Goal: Find contact information: Find contact information

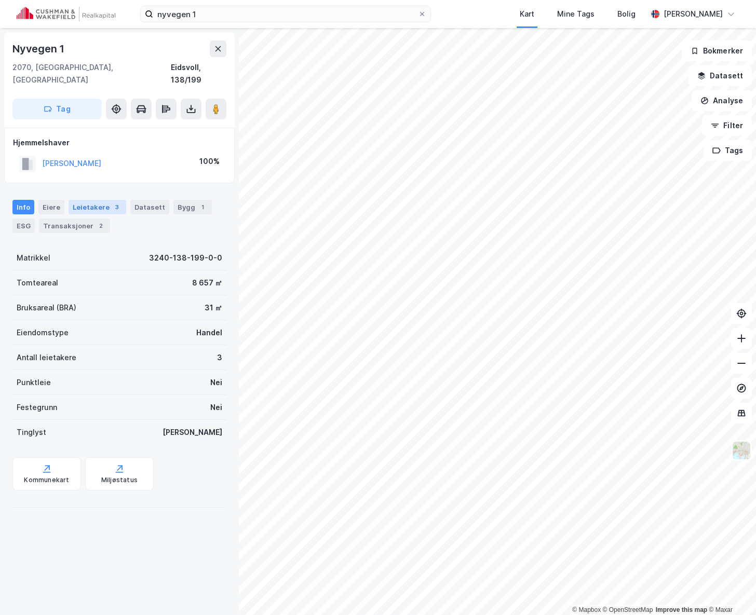
click at [91, 200] on div "Leietakere 3" at bounding box center [98, 207] width 58 height 15
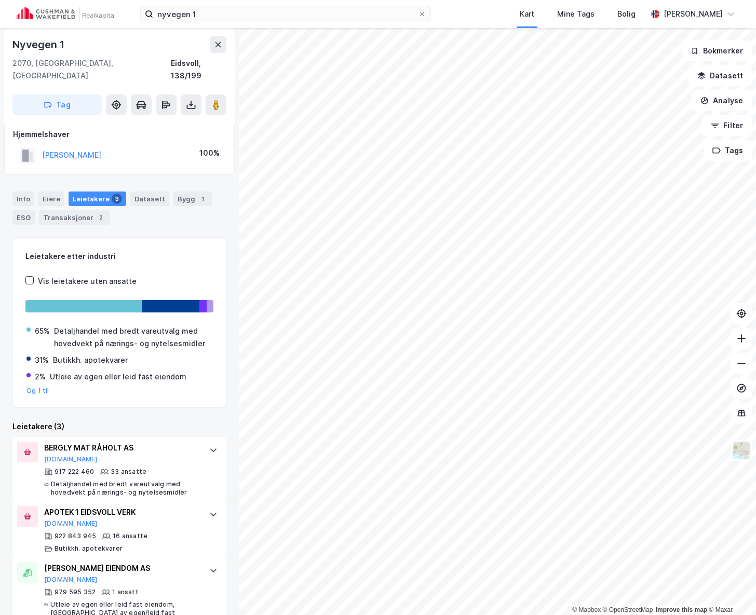
scroll to position [15, 0]
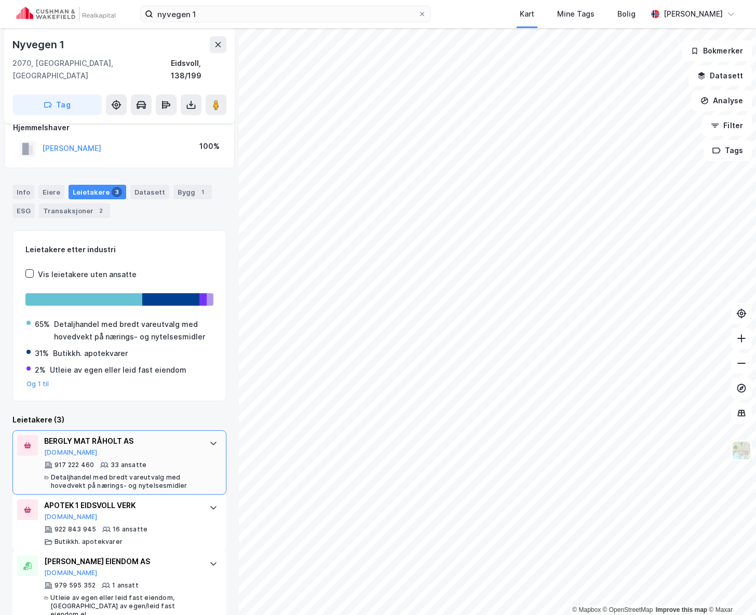
click at [136, 461] on div "917 222 460 33 ansatte Detaljhandel med bredt vareutvalg med hovedvekt på nærin…" at bounding box center [121, 475] width 155 height 29
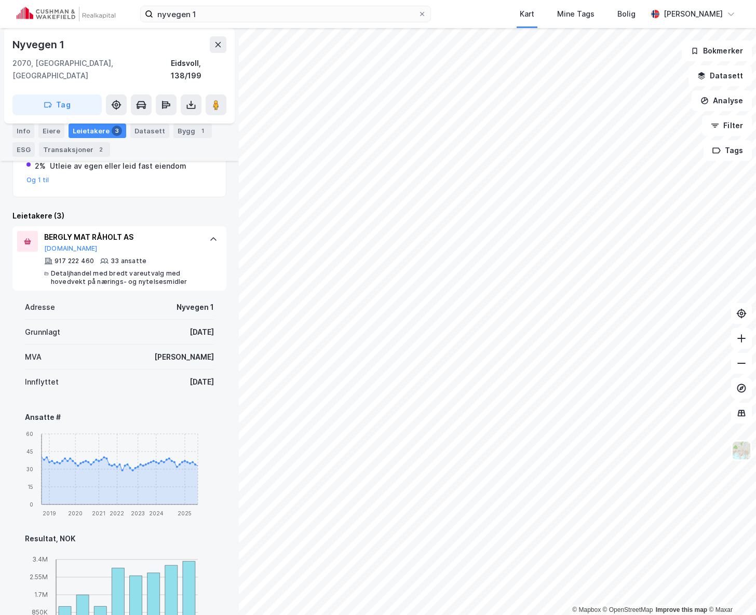
scroll to position [223, 0]
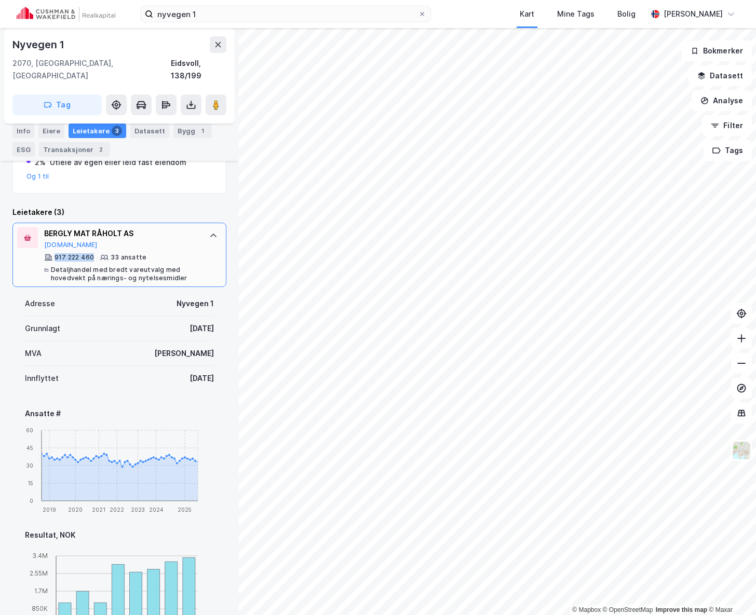
drag, startPoint x: 93, startPoint y: 245, endPoint x: 56, endPoint y: 246, distance: 37.4
click at [56, 253] on div "917 222 460" at bounding box center [74, 257] width 39 height 8
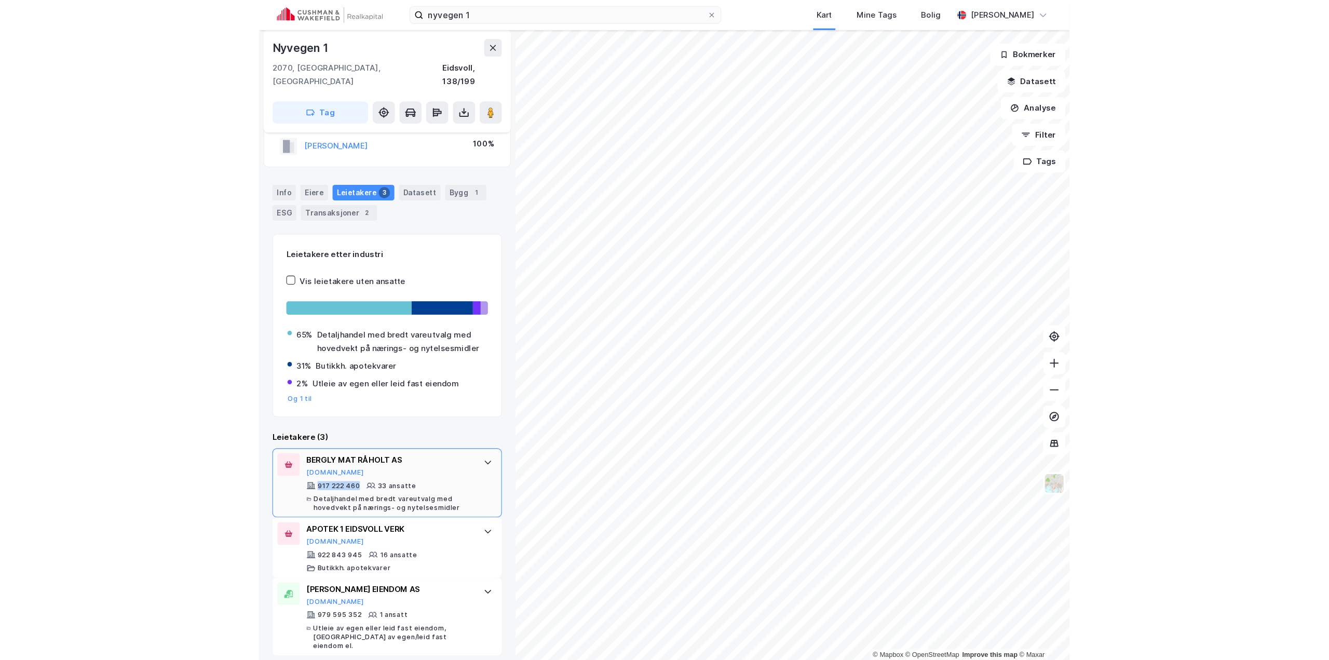
scroll to position [15, 0]
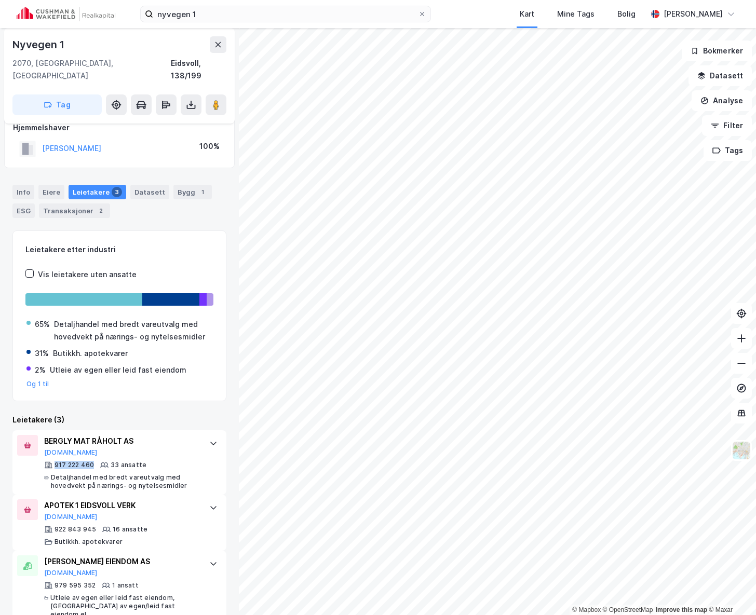
copy div "917 222 460"
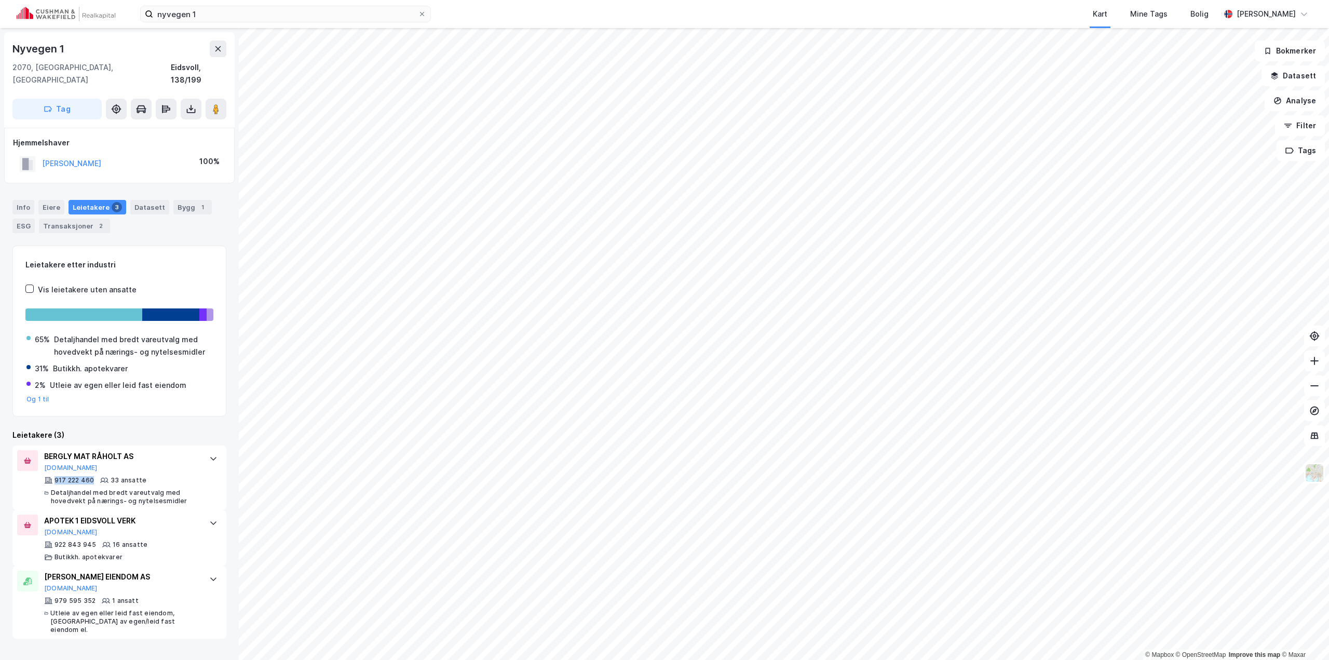
scroll to position [0, 0]
click at [756, 99] on button "Analyse" at bounding box center [1295, 100] width 60 height 21
click at [756, 101] on button "Analyse" at bounding box center [1295, 100] width 60 height 21
click at [756, 125] on button "Filter" at bounding box center [1300, 125] width 50 height 21
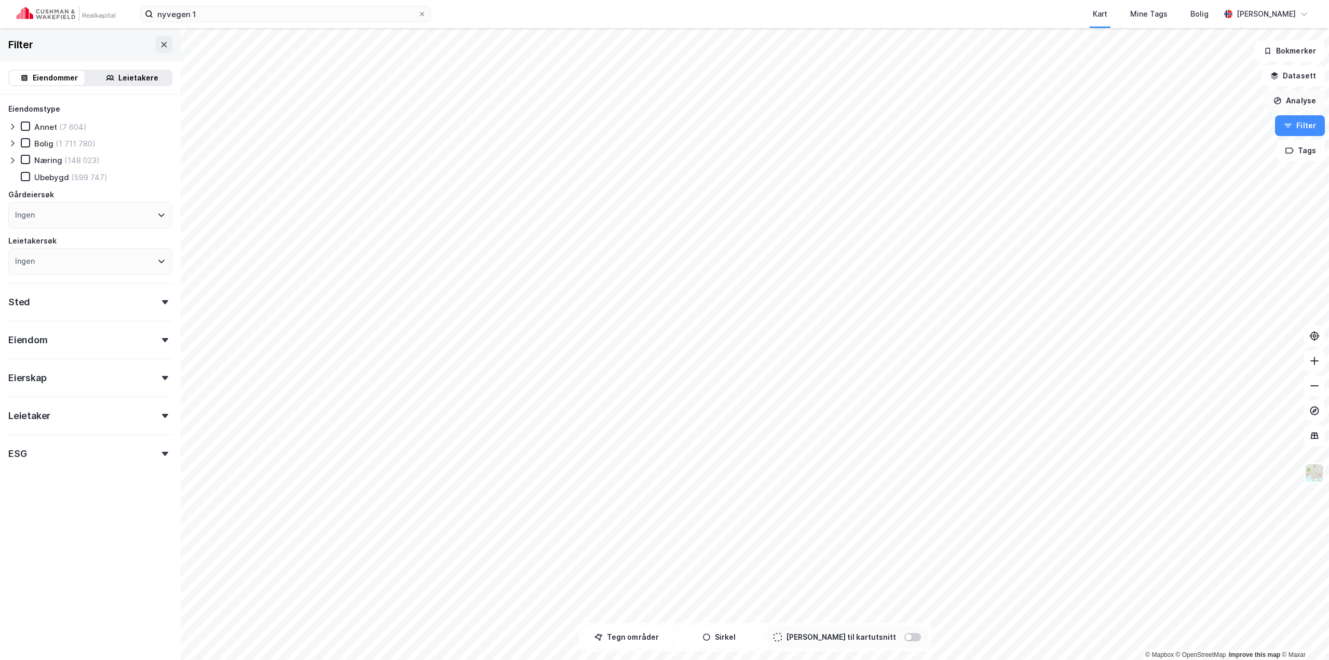
click at [756, 97] on button "Analyse" at bounding box center [1295, 100] width 60 height 21
click at [756, 132] on button "Filter" at bounding box center [1300, 125] width 50 height 21
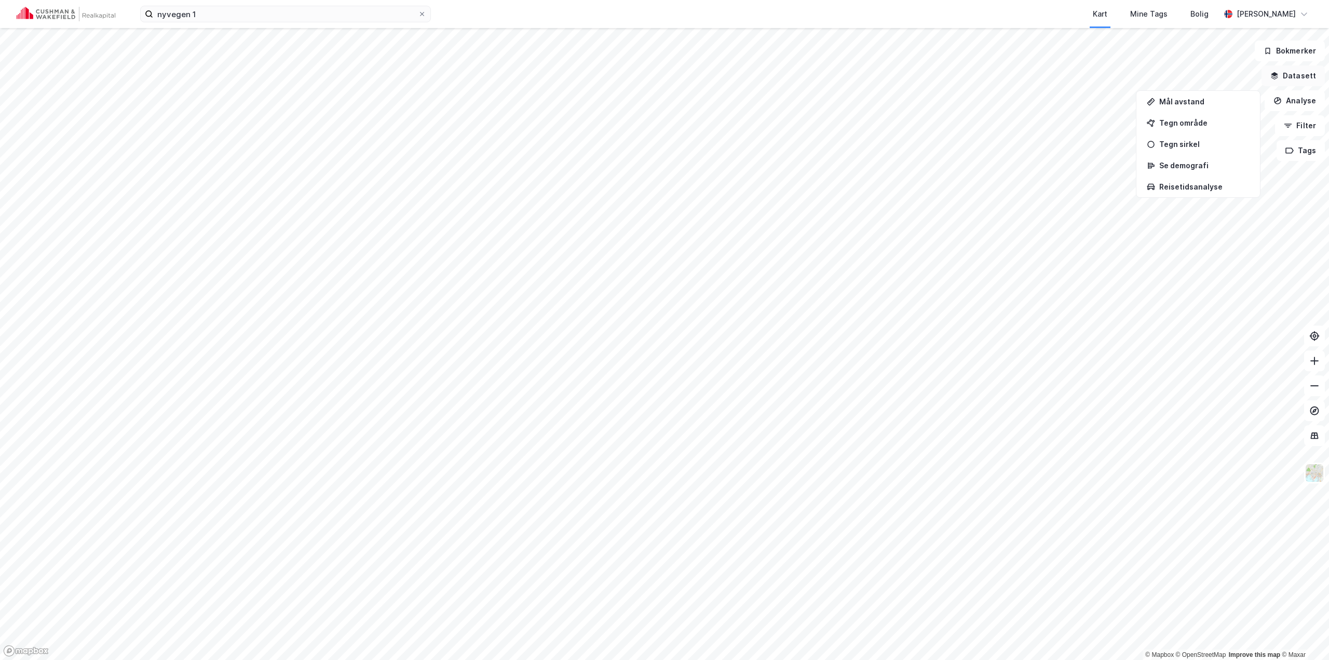
click at [756, 75] on button "Datasett" at bounding box center [1293, 75] width 63 height 21
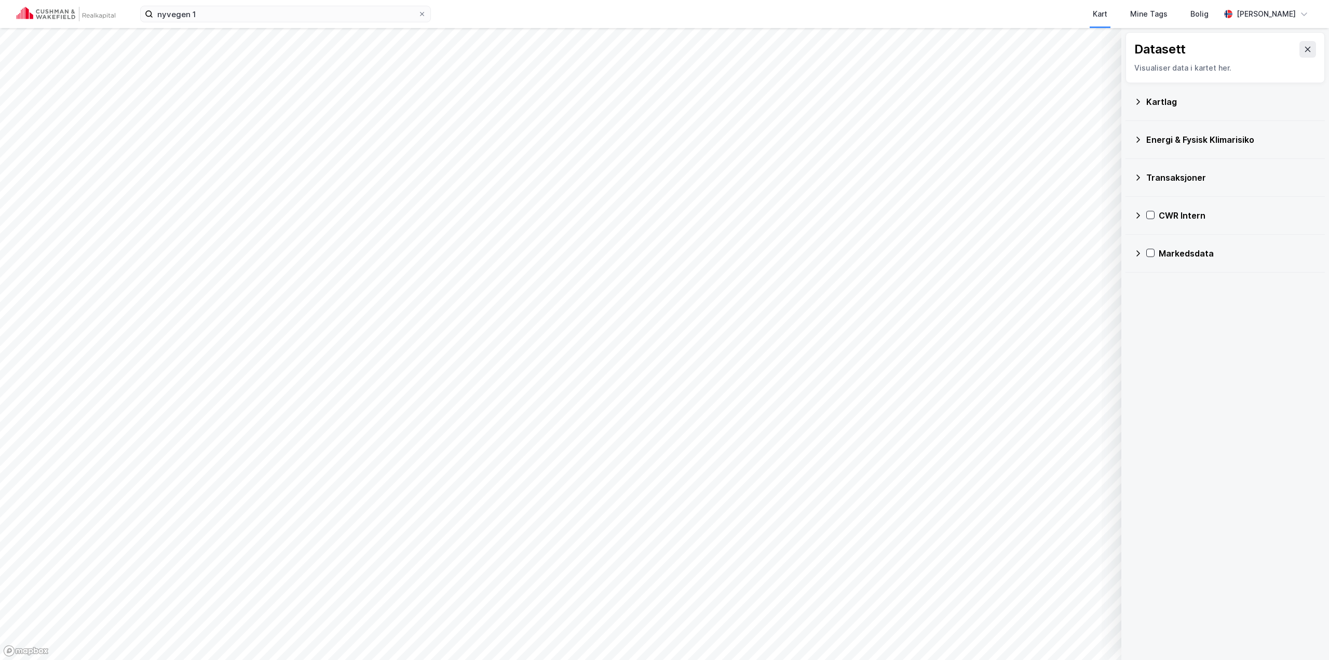
click at [756, 99] on icon at bounding box center [1138, 102] width 8 height 8
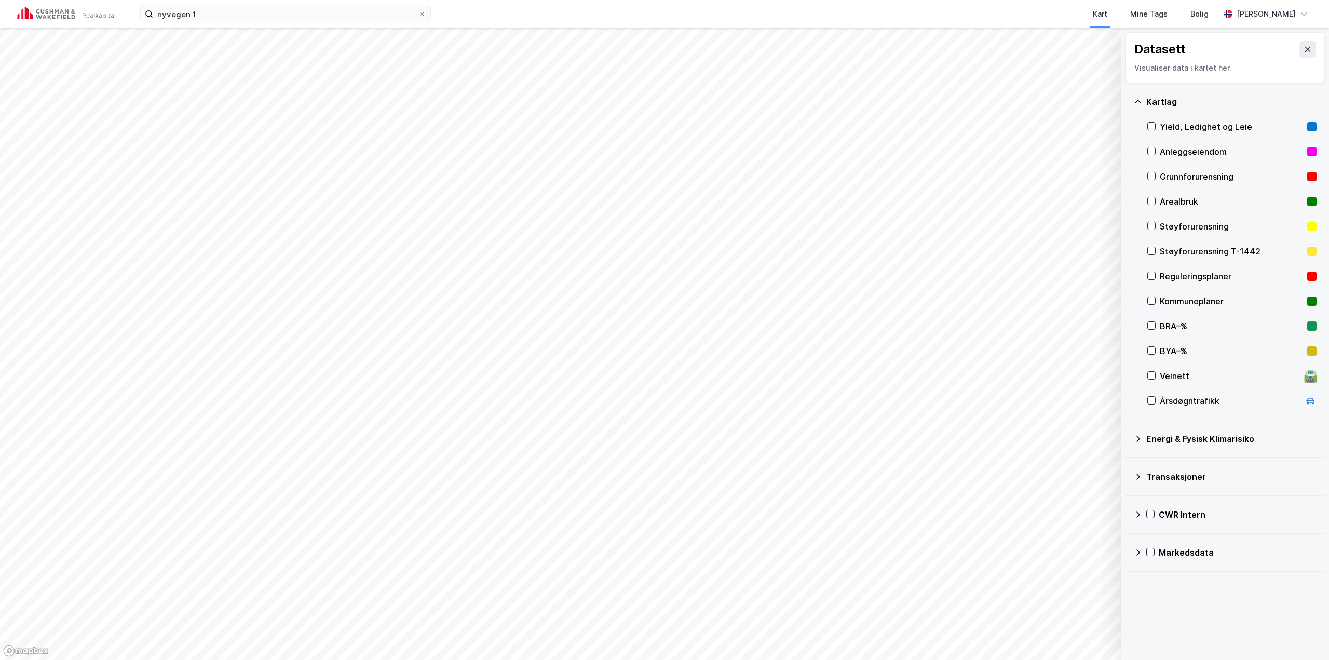
click at [756, 99] on icon at bounding box center [1138, 102] width 8 height 8
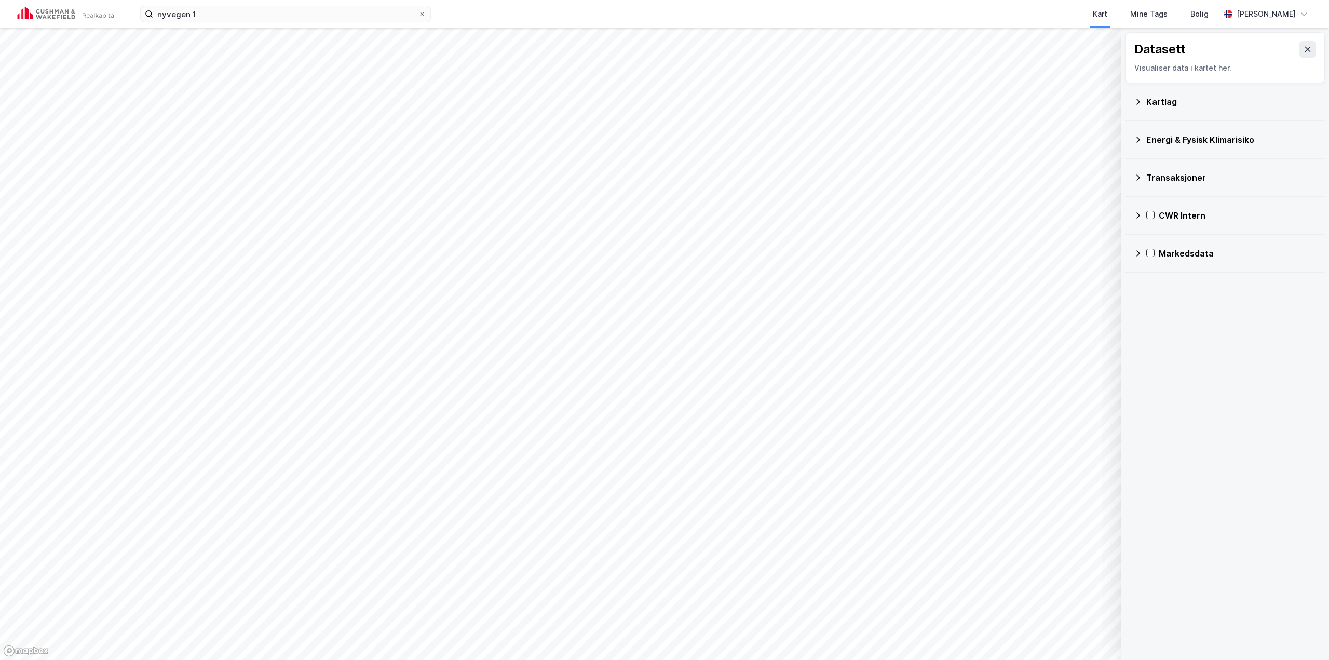
click at [756, 136] on icon at bounding box center [1138, 140] width 8 height 8
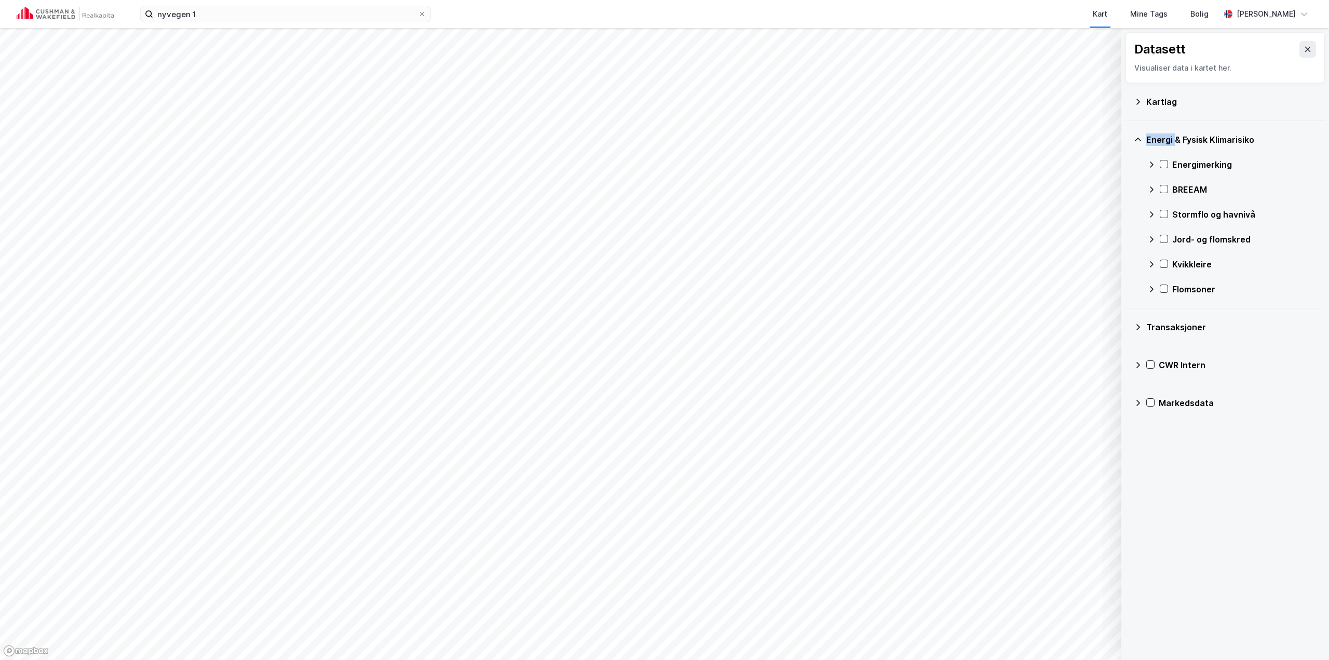
click at [756, 136] on icon at bounding box center [1138, 140] width 8 height 8
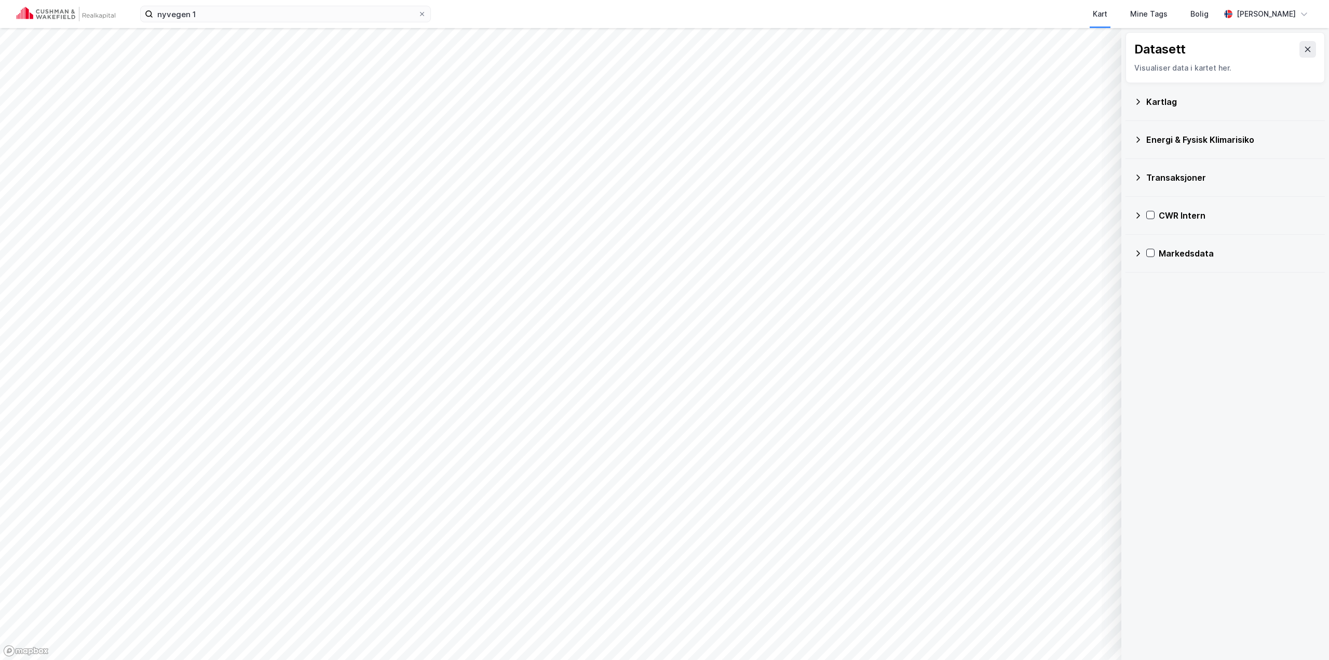
click at [756, 254] on icon at bounding box center [1138, 253] width 8 height 8
click at [756, 254] on icon at bounding box center [1138, 253] width 6 height 4
click at [756, 52] on icon at bounding box center [1308, 49] width 8 height 8
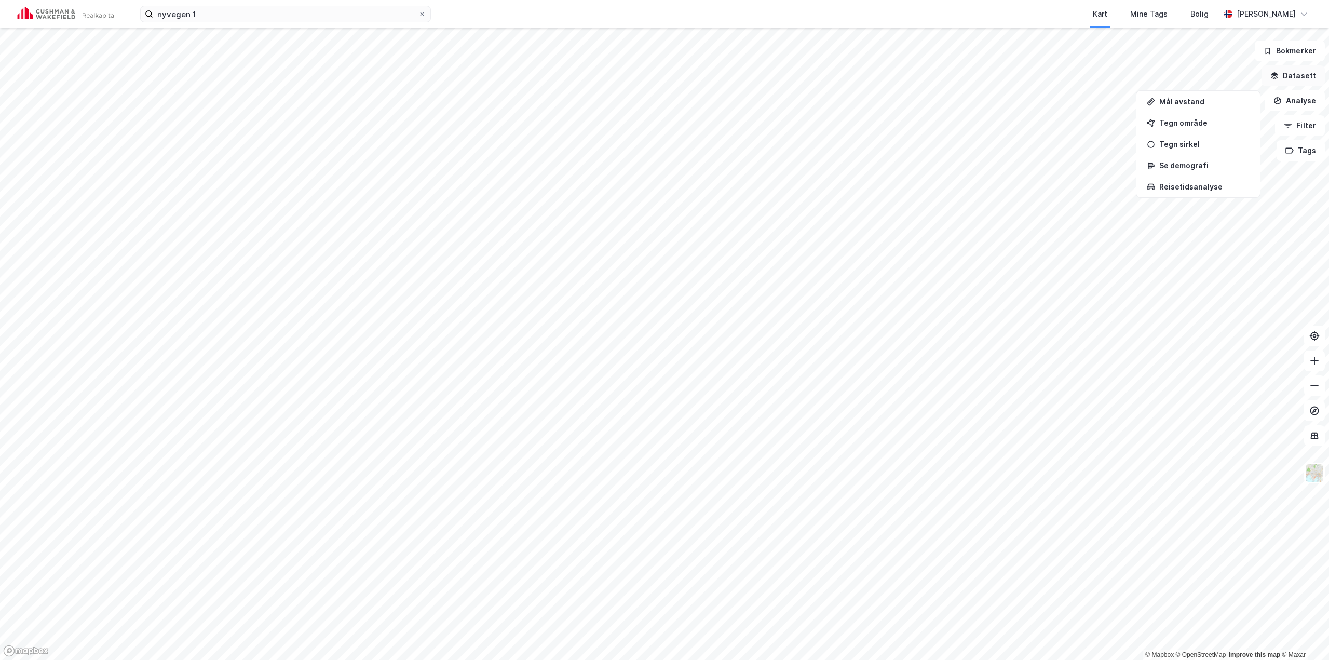
click at [756, 76] on button "Datasett" at bounding box center [1293, 75] width 63 height 21
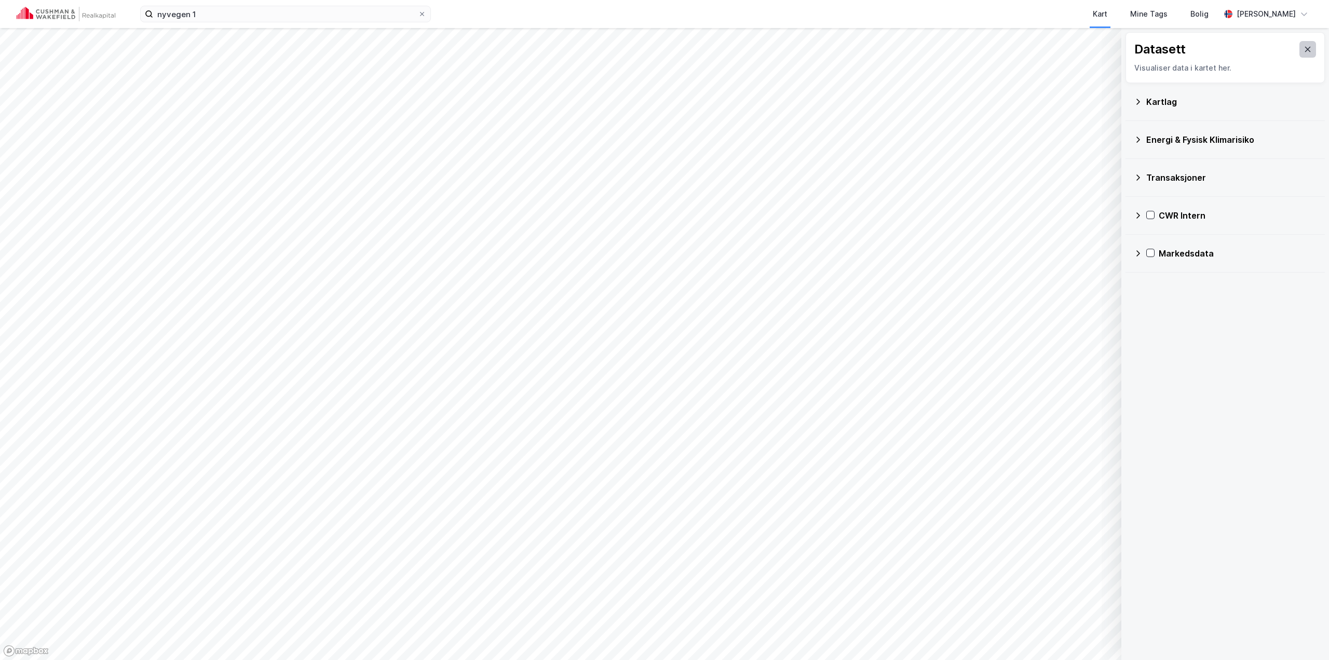
click at [756, 51] on icon at bounding box center [1308, 49] width 6 height 5
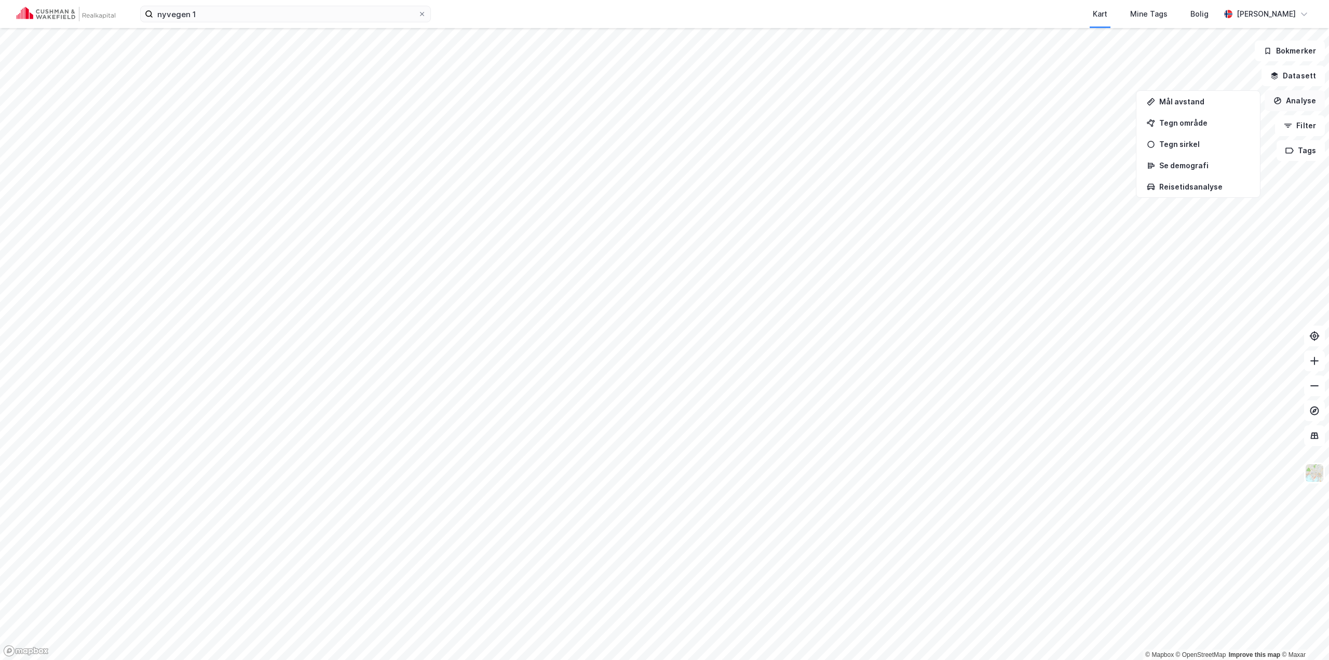
click at [756, 99] on button "Analyse" at bounding box center [1295, 100] width 60 height 21
click at [756, 165] on div "Se demografi" at bounding box center [1204, 165] width 90 height 9
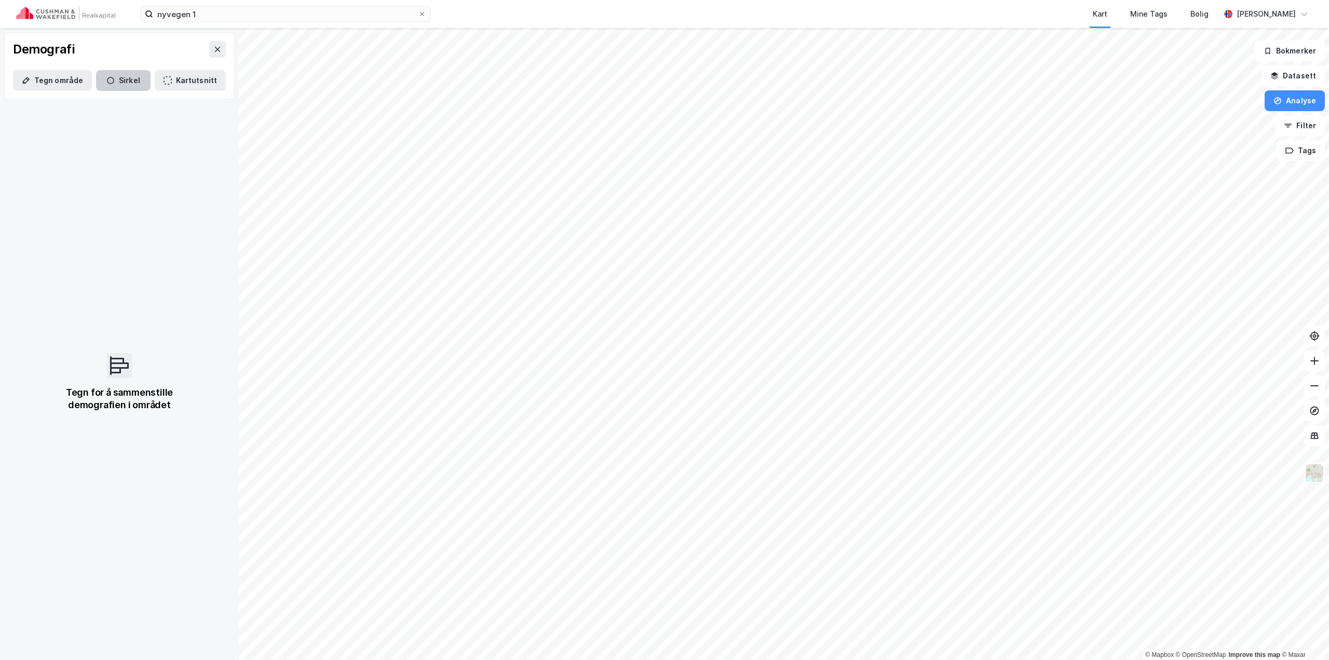
click at [107, 79] on icon "button" at bounding box center [110, 80] width 8 height 8
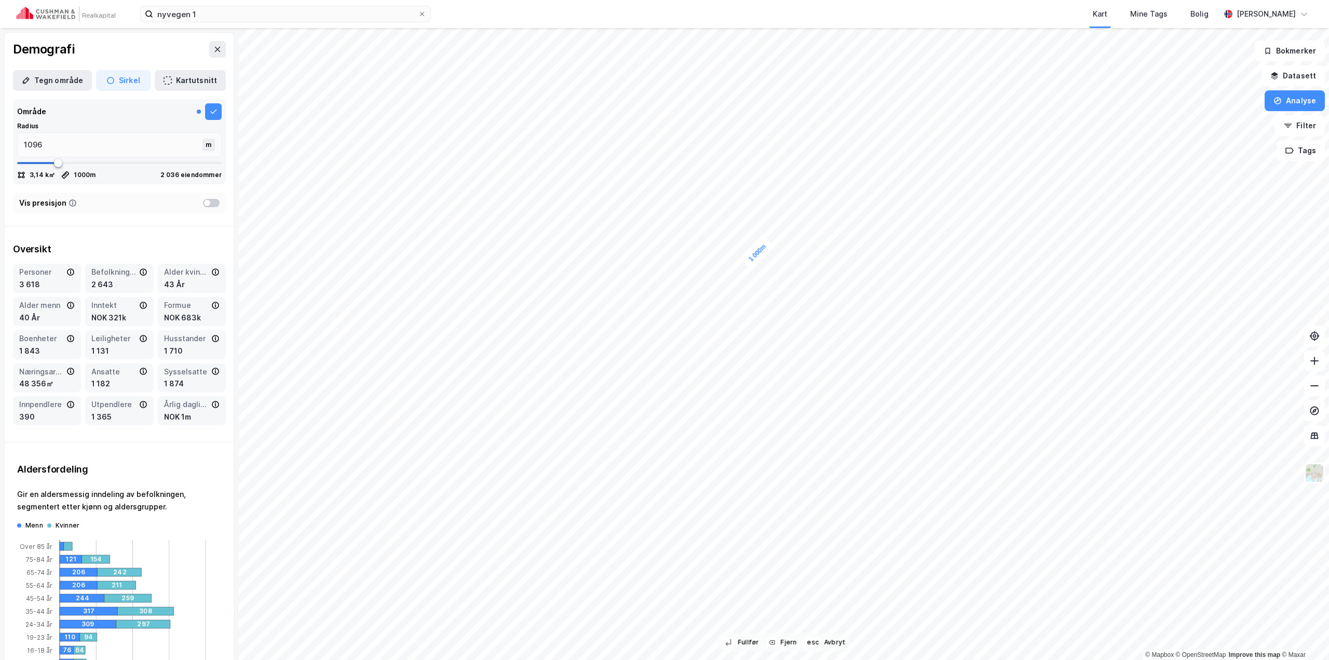
type input "1571"
type input "1584"
type input "1597"
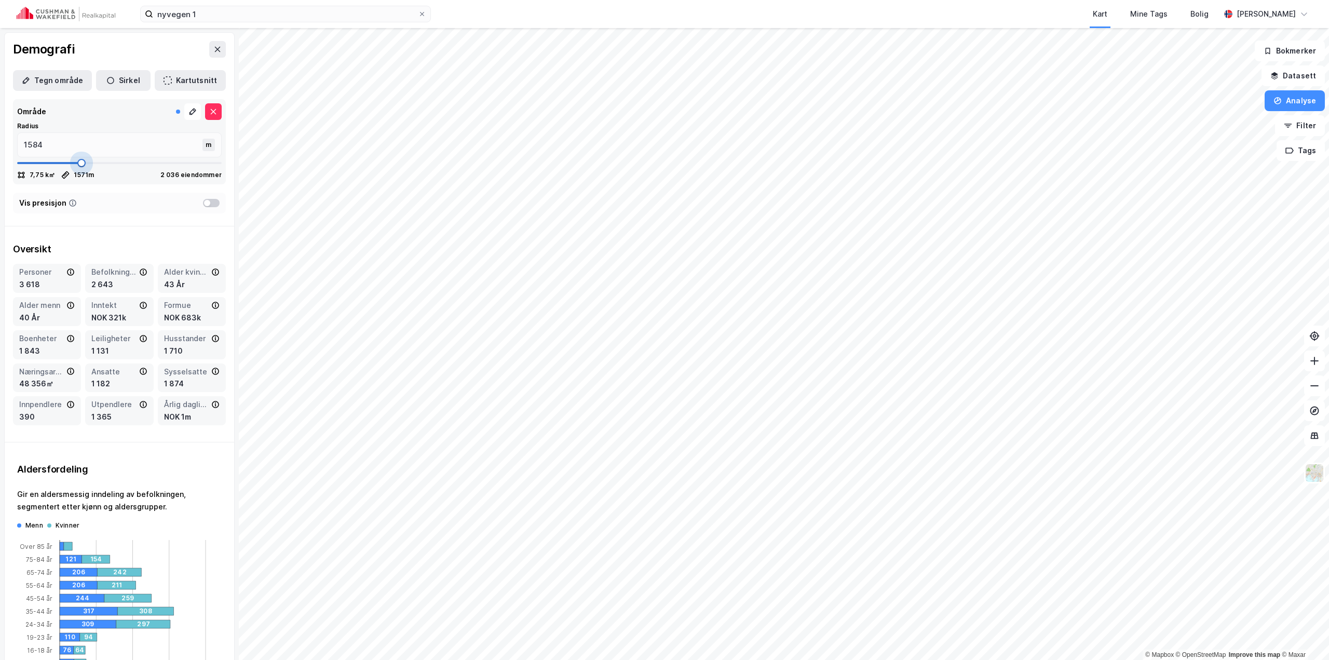
type input "1597"
type input "1768"
type input "1861"
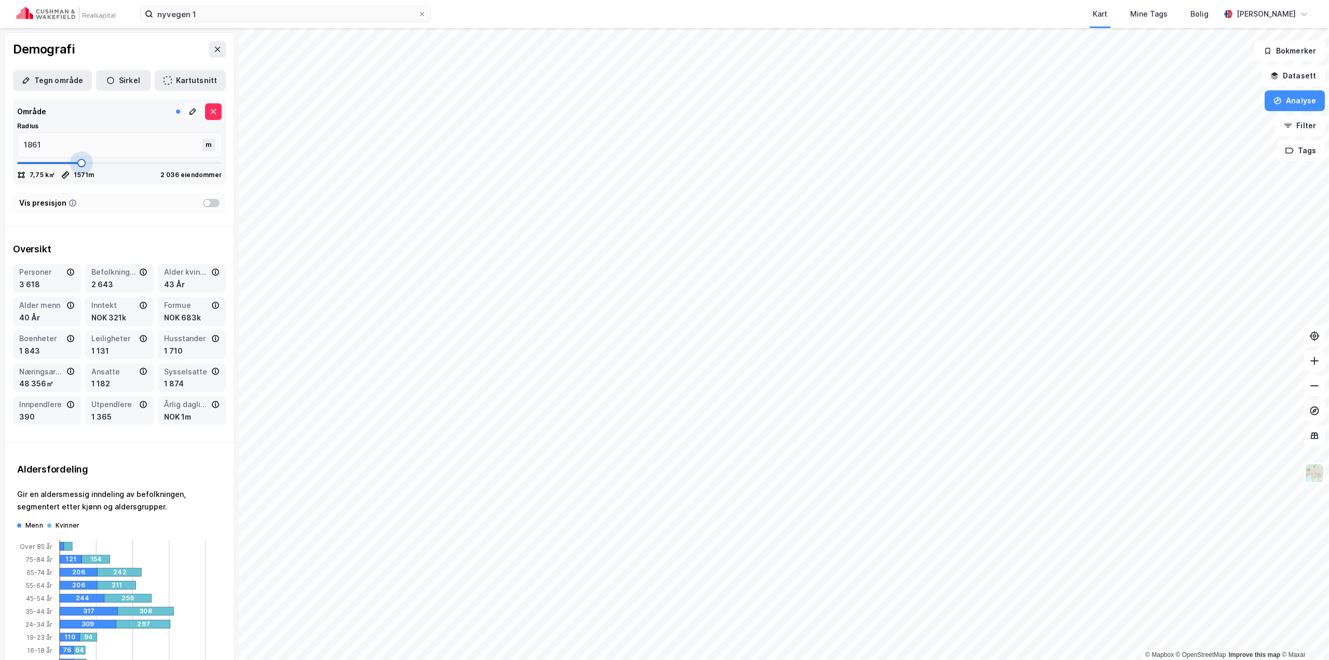
type input "1914"
type input "1953"
type input "1966"
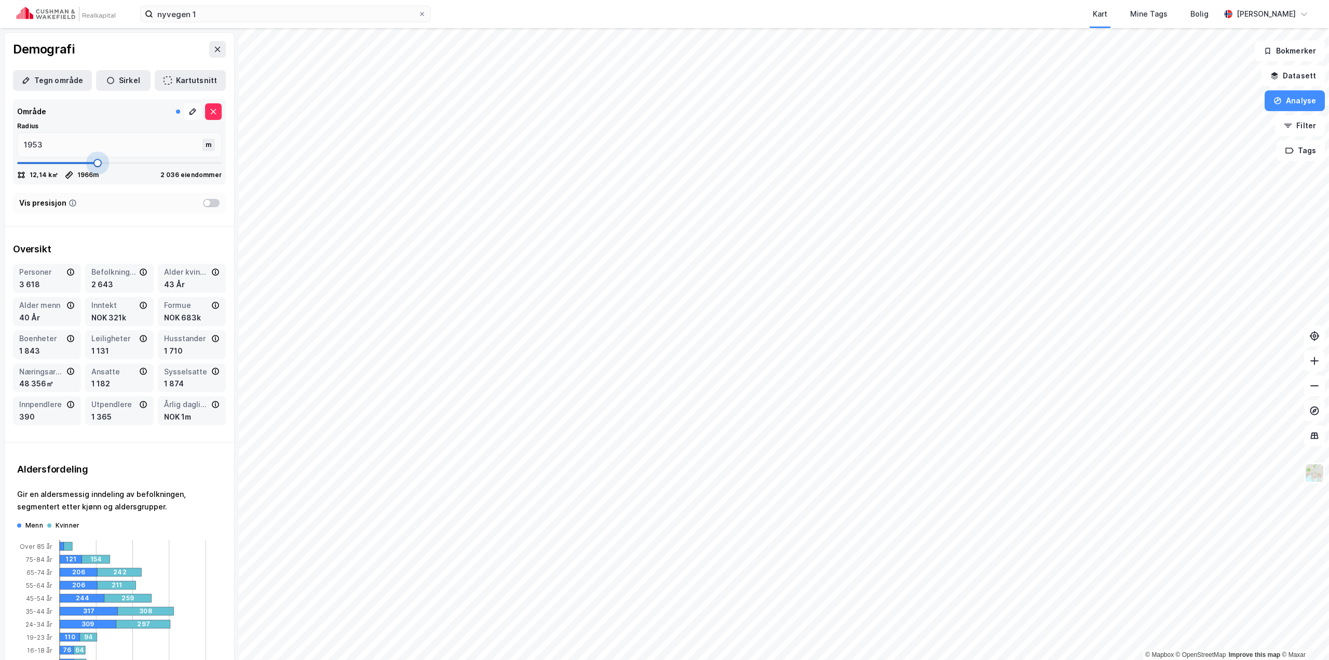
type input "1966"
type input "1979"
type input "1993"
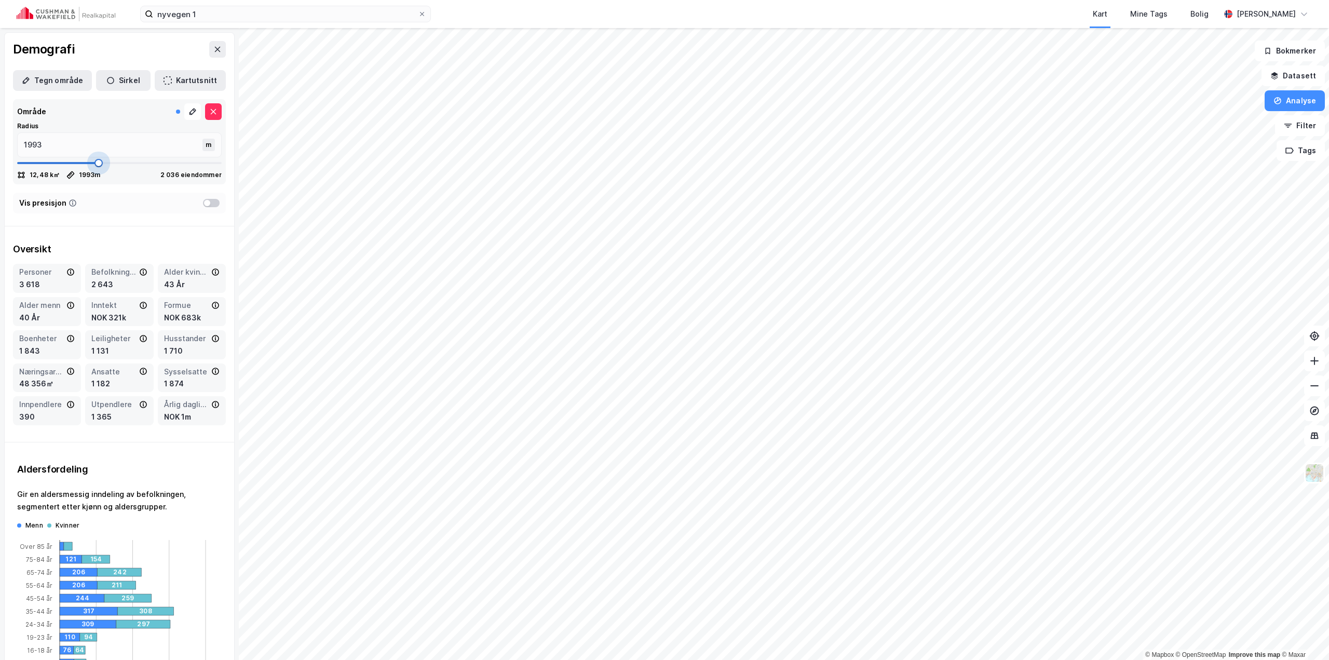
type input "2006"
type input "2019"
type input "2032"
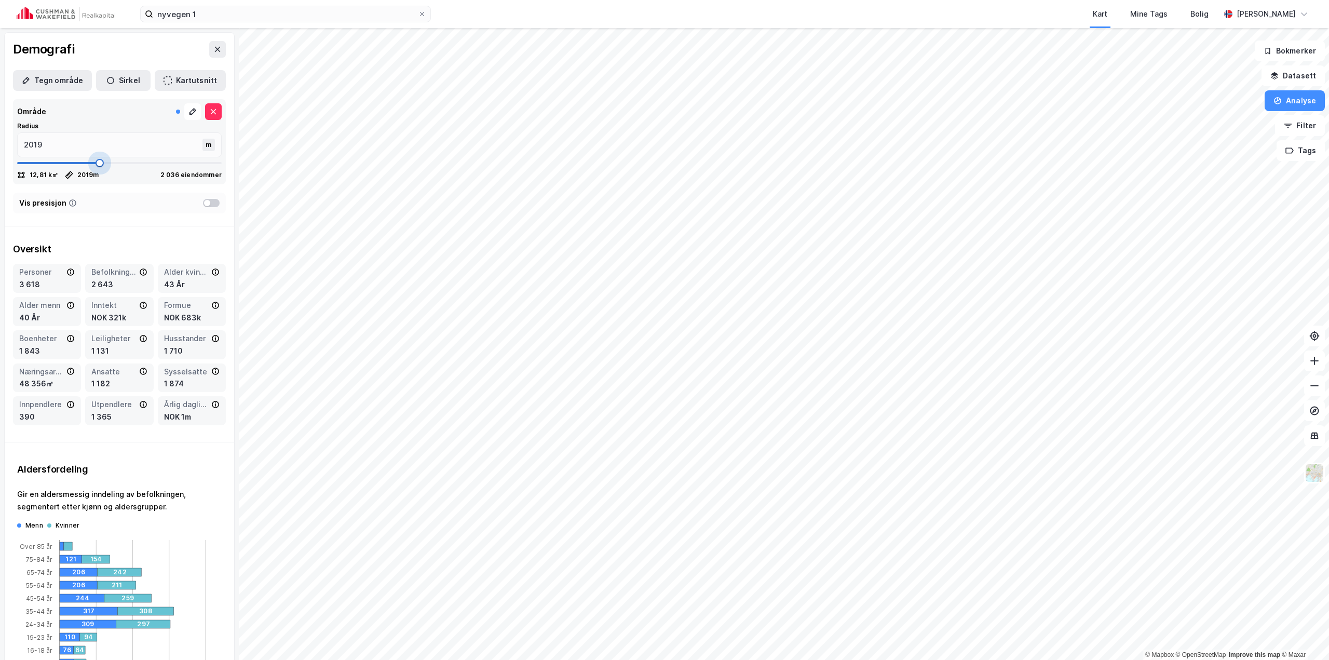
type input "2032"
type input "2045"
type input "2059"
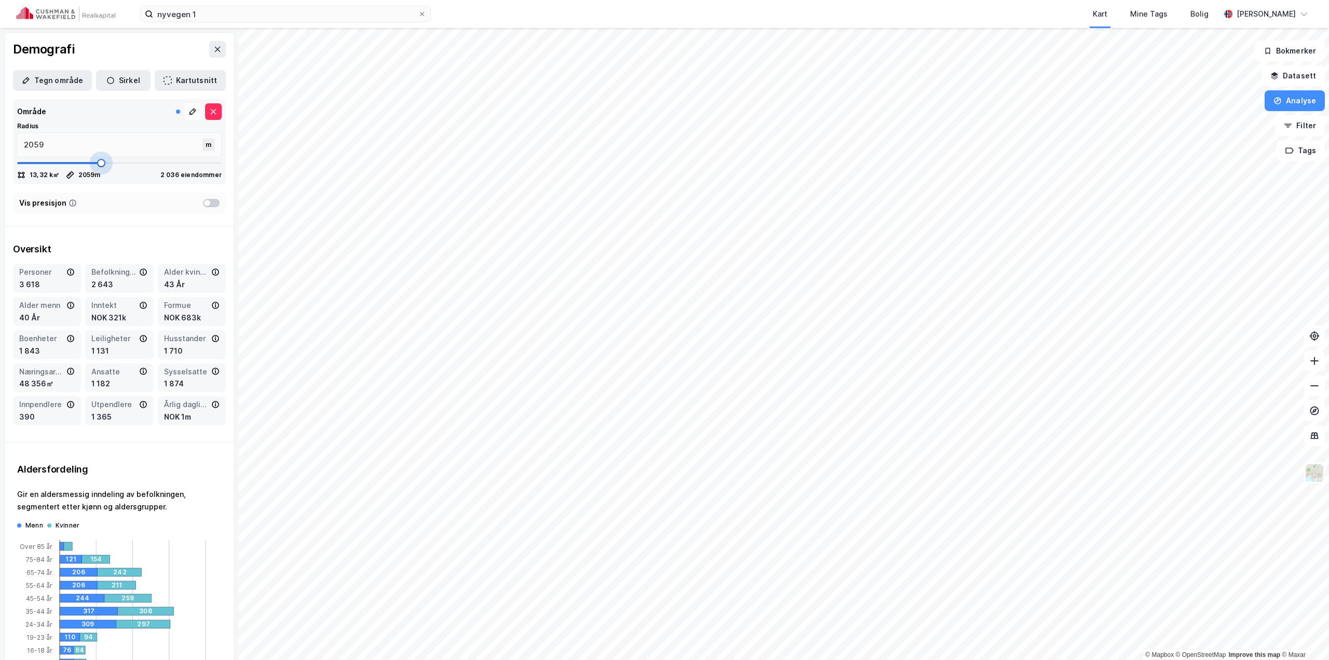
type input "2045"
type input "2032"
type input "2006"
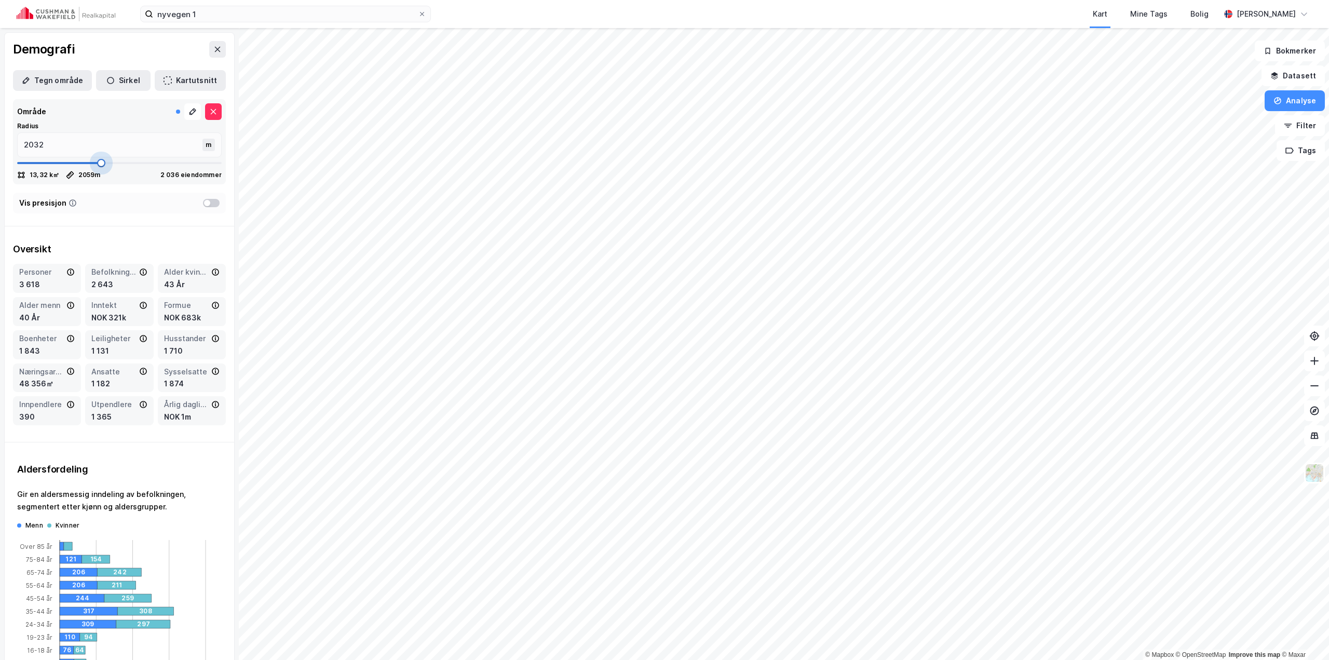
type input "2006"
type input "1993"
type input "2006"
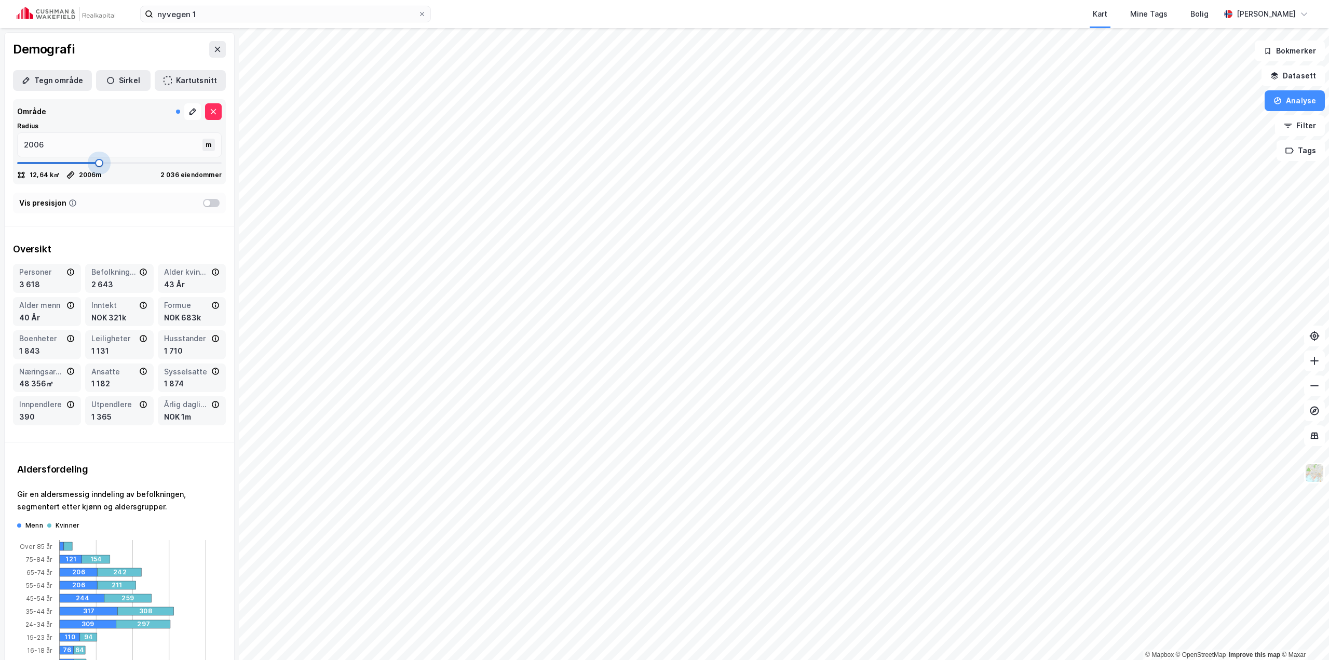
type input "2019"
type input "2006"
drag, startPoint x: 79, startPoint y: 163, endPoint x: 96, endPoint y: 165, distance: 17.3
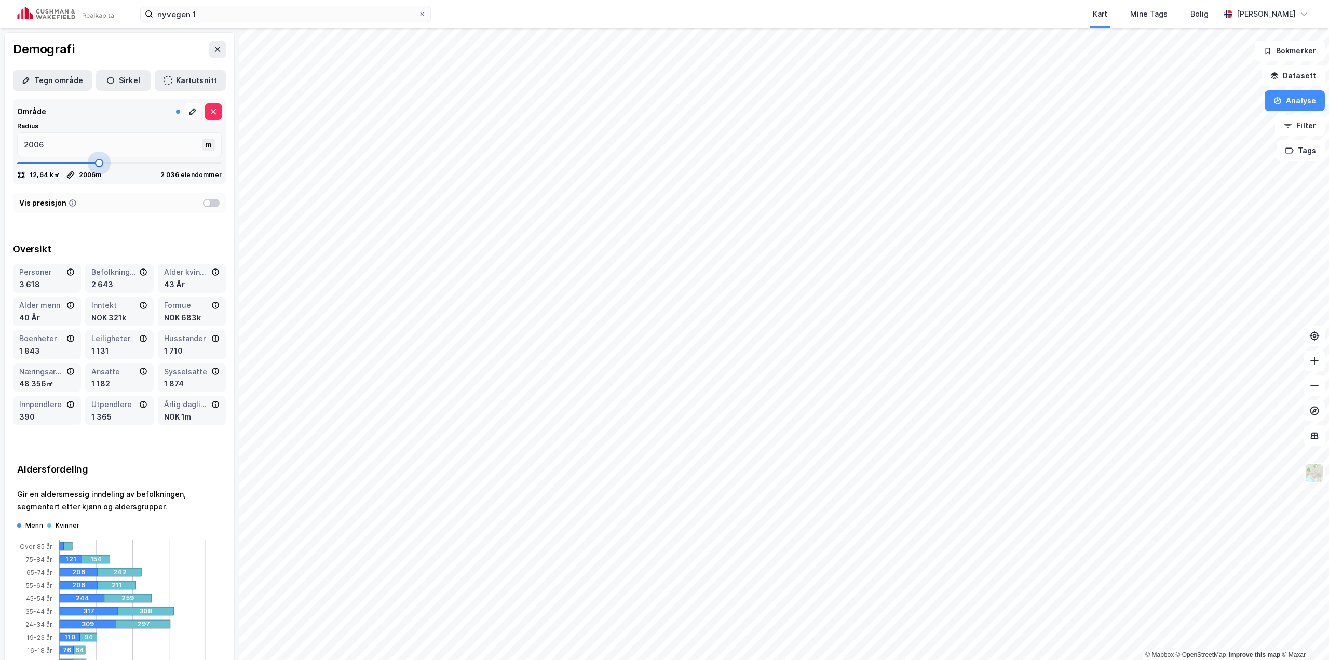
click at [96, 165] on span at bounding box center [99, 163] width 8 height 8
click at [73, 147] on input "2006" at bounding box center [111, 145] width 187 height 24
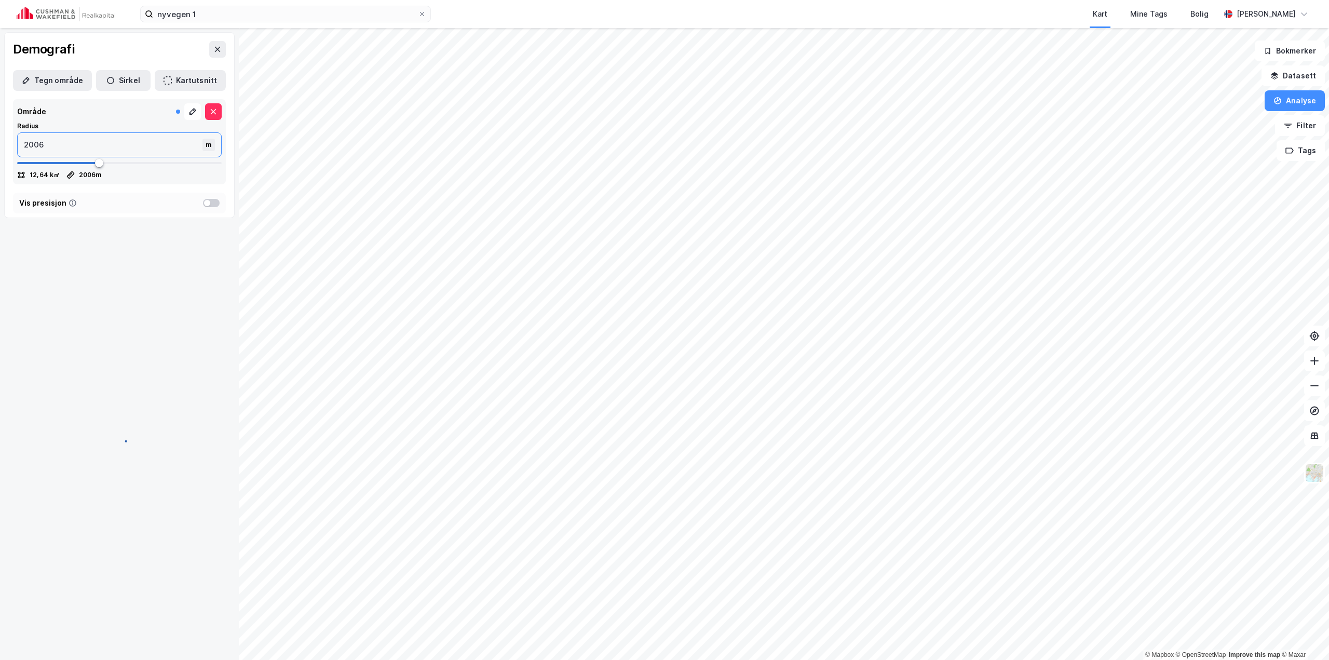
click at [73, 147] on input "2006" at bounding box center [111, 145] width 187 height 24
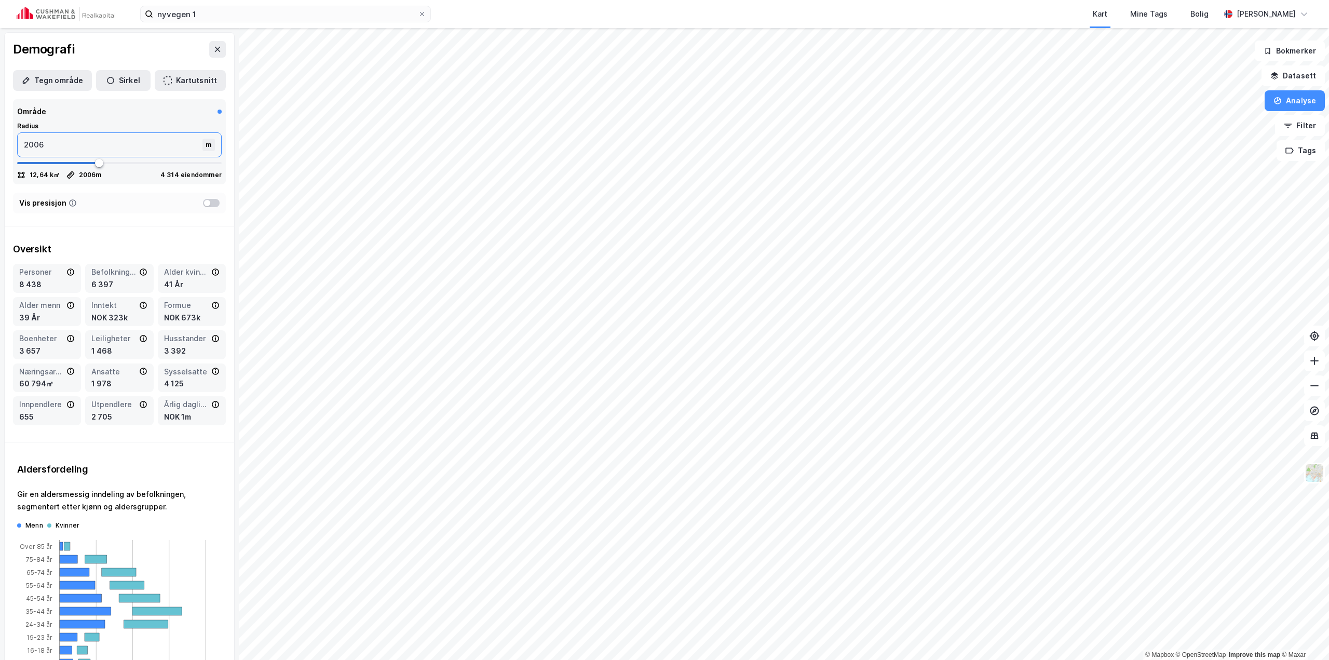
drag, startPoint x: 60, startPoint y: 150, endPoint x: 3, endPoint y: 141, distance: 57.8
click at [3, 141] on div "Demografi Tegn område Sirkel Kartutsnitt Område Radius 2006 m 12,64 k㎡ 2006 m 4…" at bounding box center [119, 344] width 239 height 632
type input "20"
type input "200"
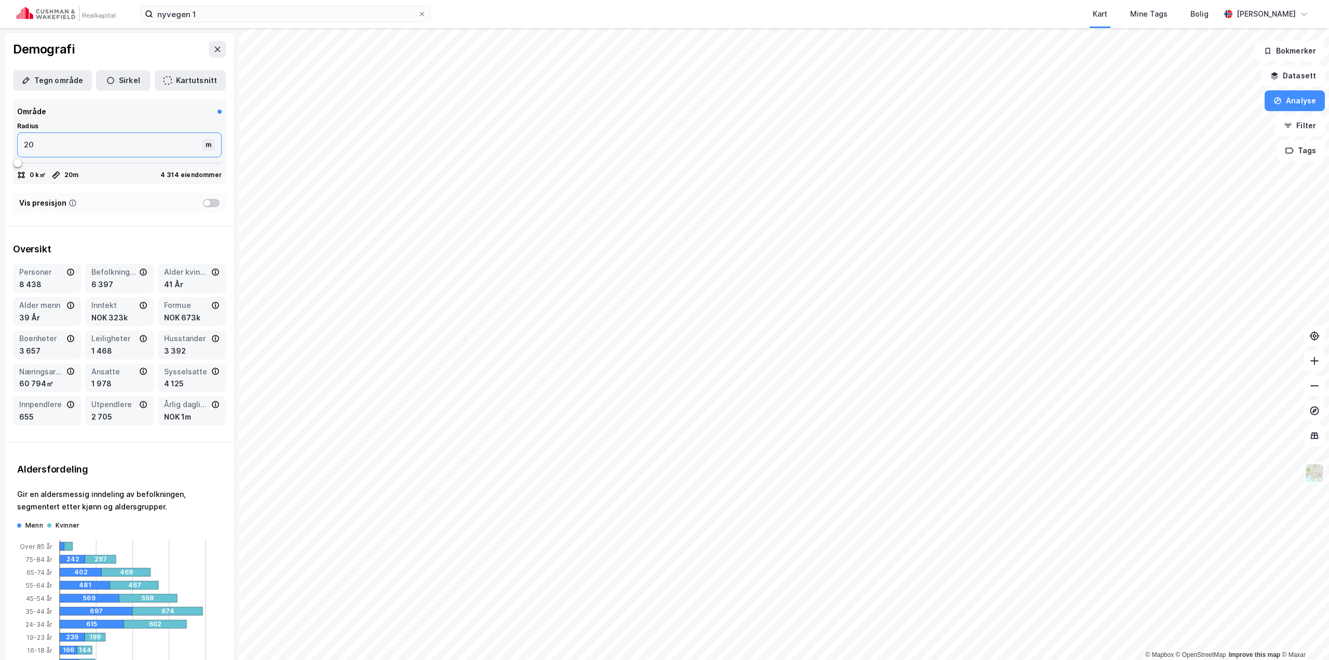
type input "200"
type input "2000"
click at [118, 237] on div "Oversikt Personer 8 438 Befolkning dagtid 6 397 Alder kvinner 41 År Alder menn …" at bounding box center [120, 334] width 230 height 199
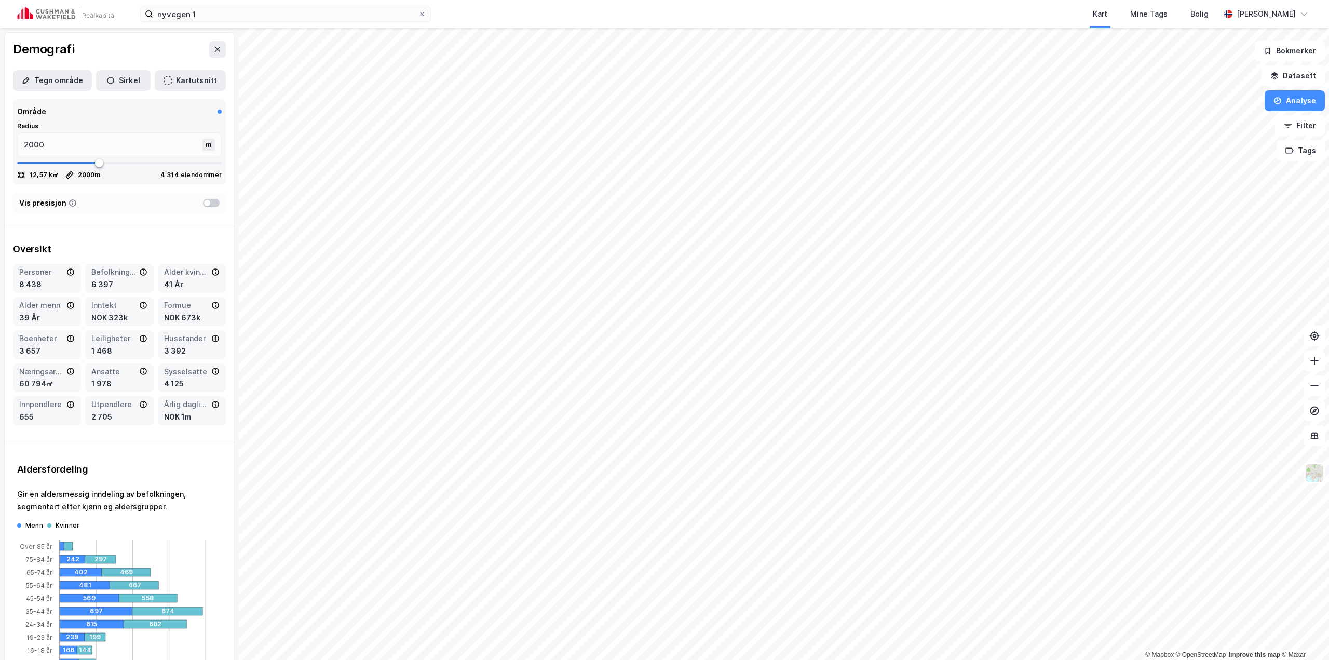
click at [132, 245] on div "Oversikt" at bounding box center [119, 249] width 213 height 12
click at [213, 49] on icon at bounding box center [217, 49] width 8 height 8
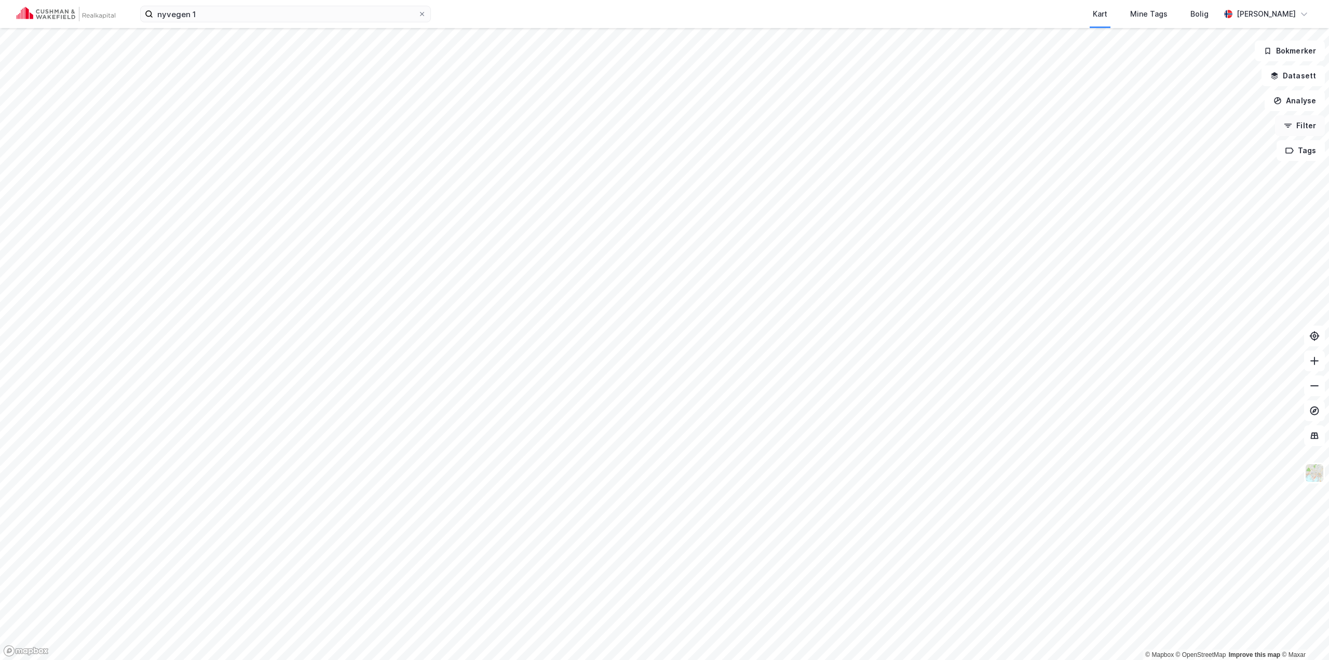
click at [756, 130] on button "Filter" at bounding box center [1300, 125] width 50 height 21
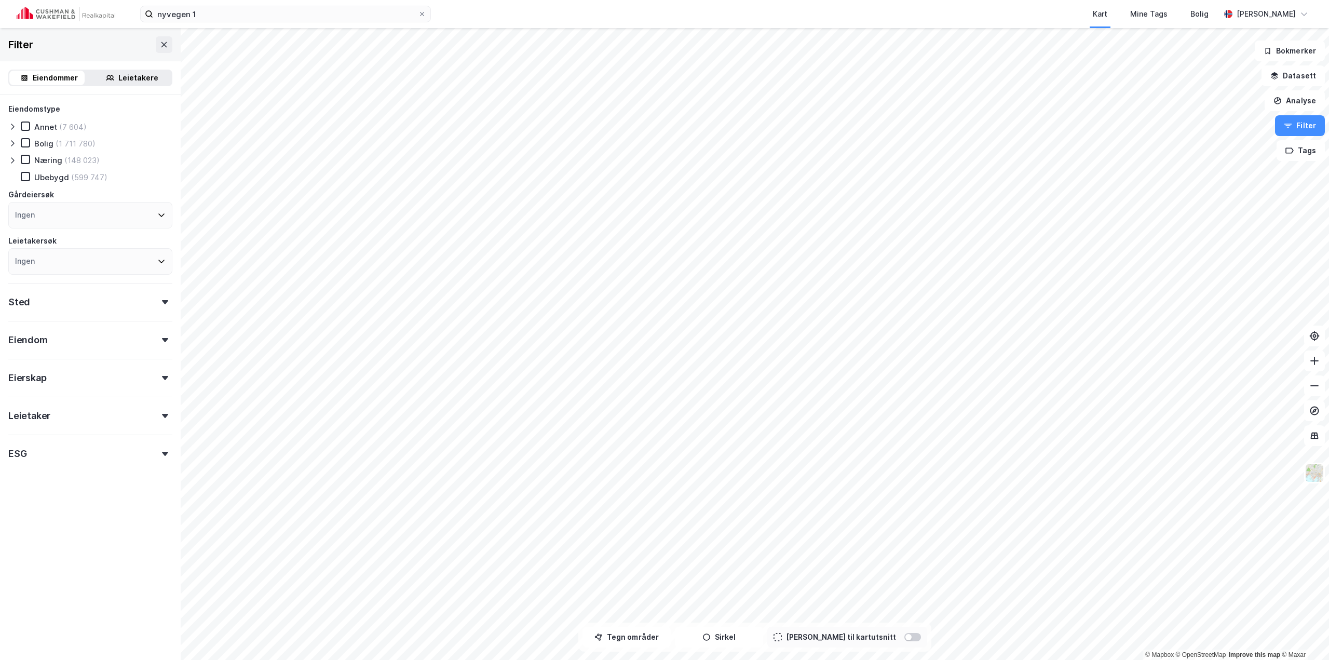
click at [124, 78] on div "Leietakere" at bounding box center [138, 78] width 40 height 12
click at [102, 218] on div "Ingen" at bounding box center [90, 217] width 164 height 26
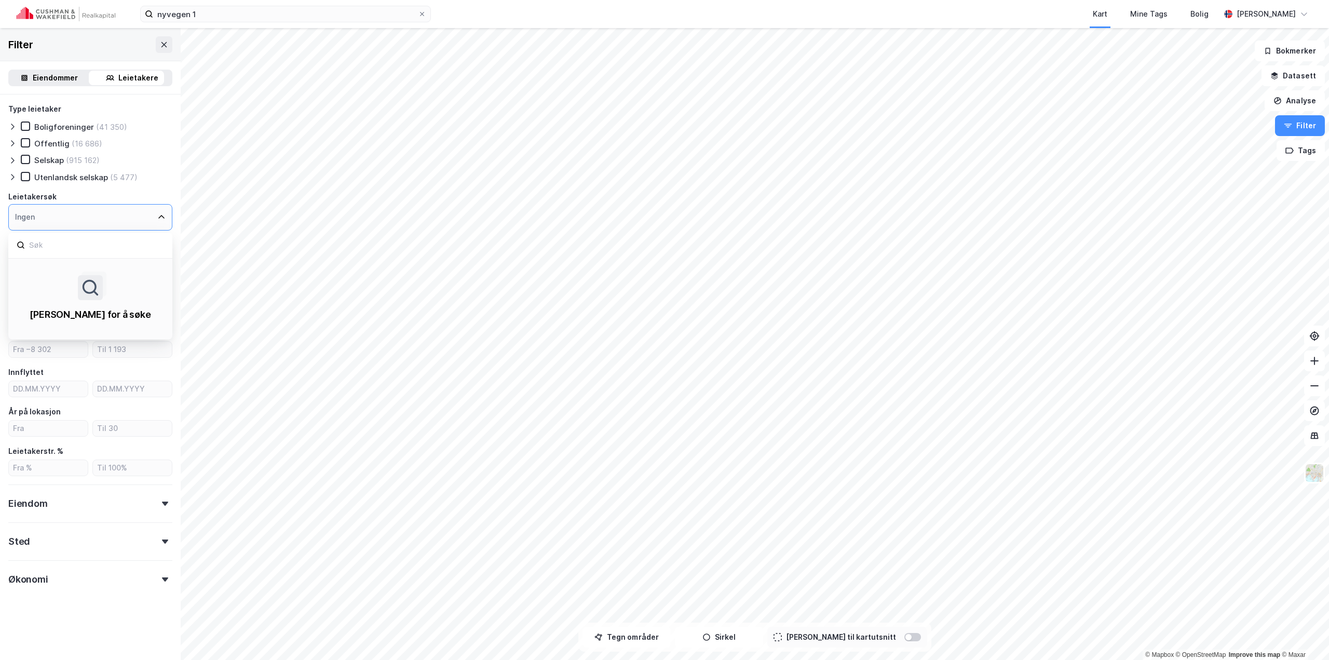
click at [102, 217] on div "Ingen" at bounding box center [90, 217] width 164 height 26
click at [144, 217] on div "Ingen" at bounding box center [90, 217] width 164 height 26
click at [157, 216] on icon at bounding box center [161, 217] width 8 height 8
click at [163, 188] on div "Type leietaker Boligforeninger (41 350) Offentlig (16 686) Selskap (915 162) Ut…" at bounding box center [90, 346] width 164 height 487
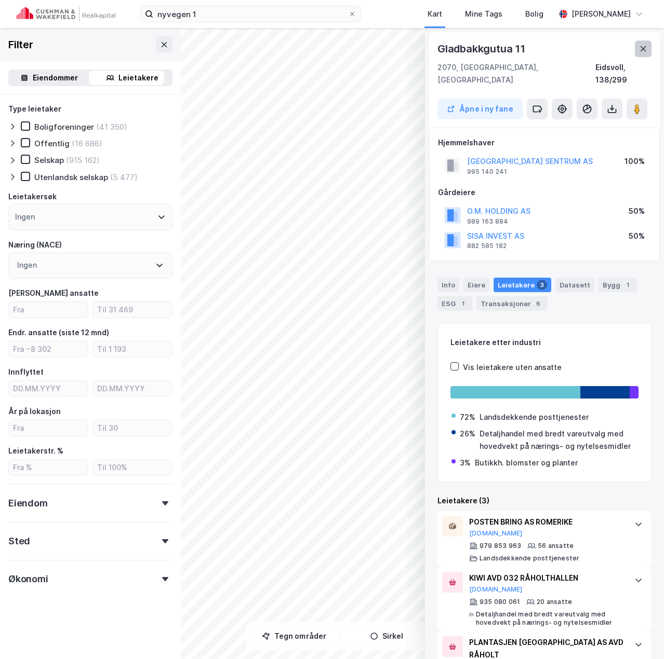
click at [644, 50] on icon at bounding box center [643, 48] width 6 height 5
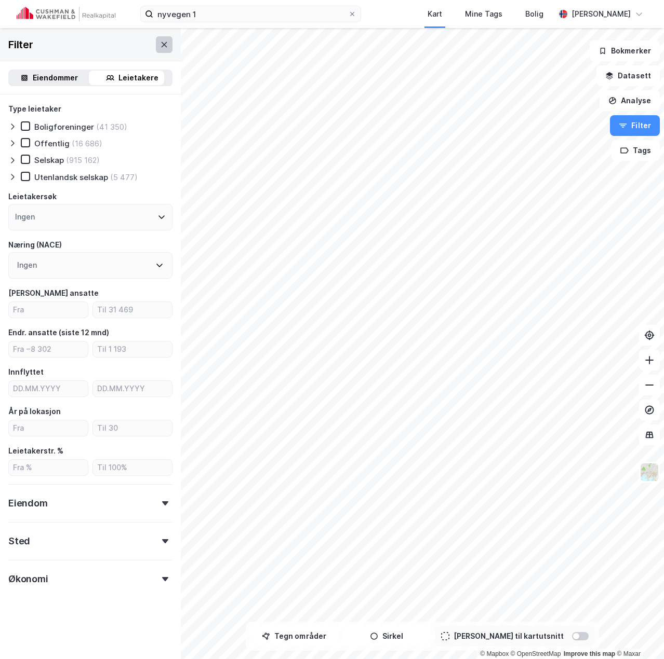
click at [160, 52] on button at bounding box center [164, 44] width 17 height 17
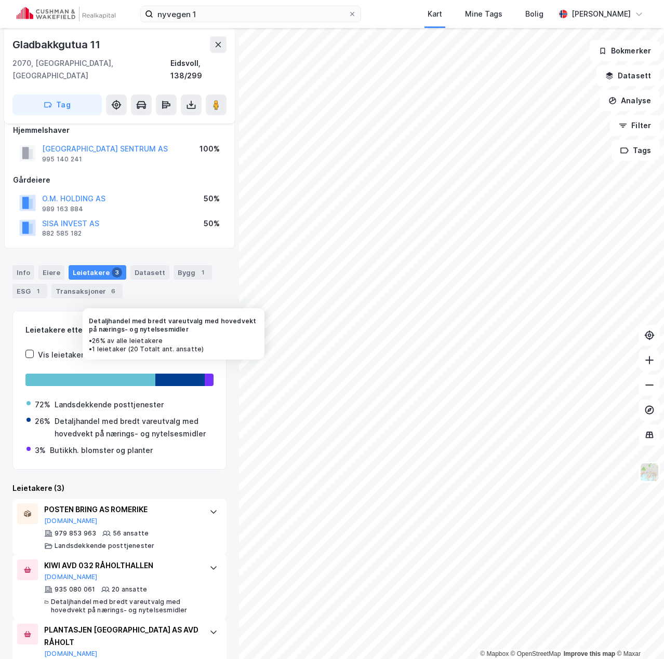
scroll to position [29, 0]
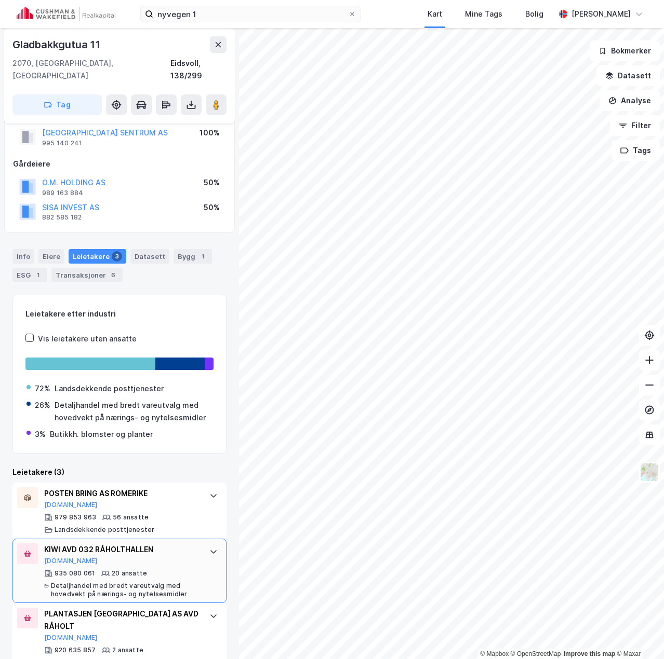
click at [127, 544] on div "KIWI AVD 032 RÅHOLTHALLEN" at bounding box center [121, 550] width 155 height 12
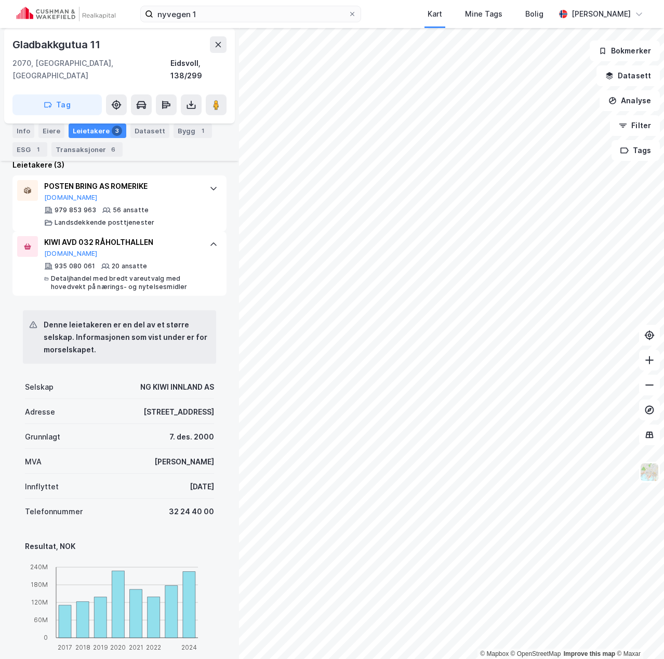
scroll to position [340, 0]
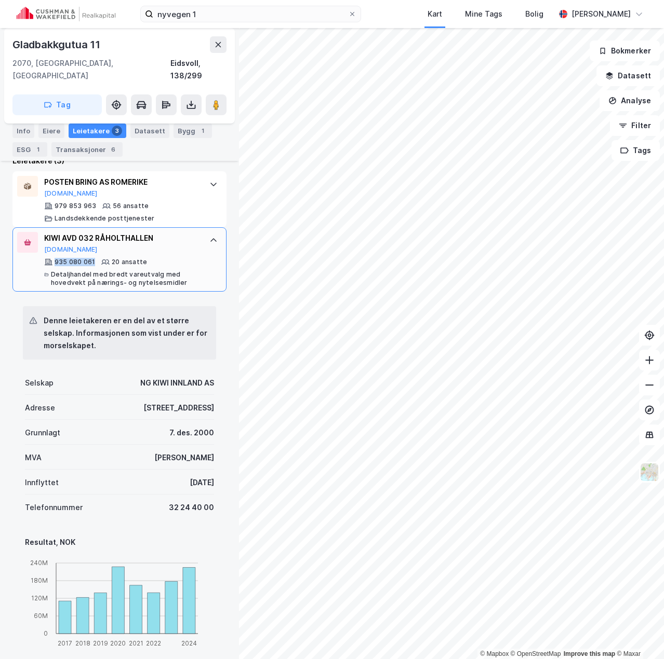
drag, startPoint x: 93, startPoint y: 249, endPoint x: 53, endPoint y: 249, distance: 39.5
click at [53, 258] on div "935 080 061" at bounding box center [69, 262] width 51 height 8
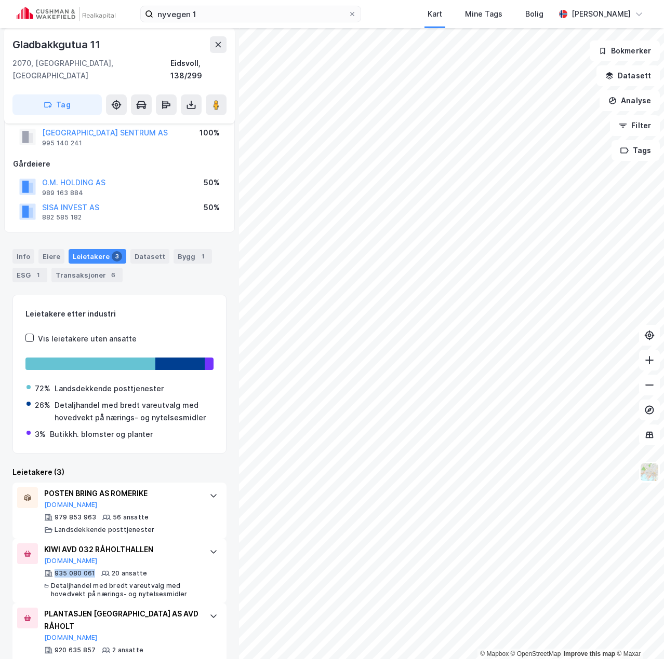
copy div "935 080 061"
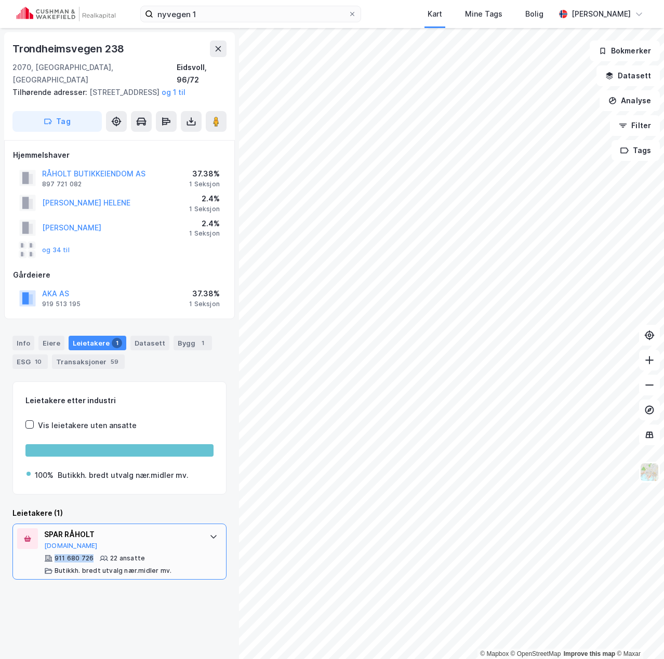
drag, startPoint x: 93, startPoint y: 559, endPoint x: 53, endPoint y: 559, distance: 40.5
click at [53, 559] on div "911 680 726 22 ansatte Butikkh. bredt utvalg nær.midler mv." at bounding box center [121, 565] width 155 height 21
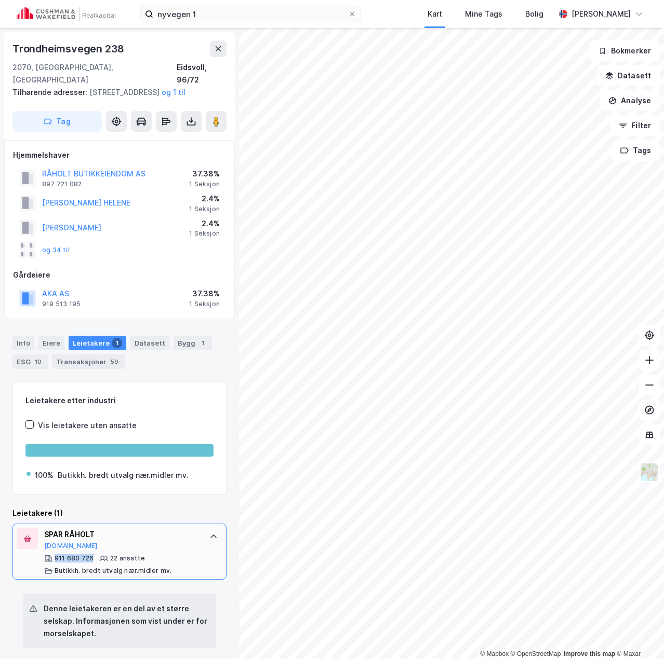
copy div "911 680 726"
click at [63, 546] on button "[DOMAIN_NAME]" at bounding box center [70, 546] width 53 height 8
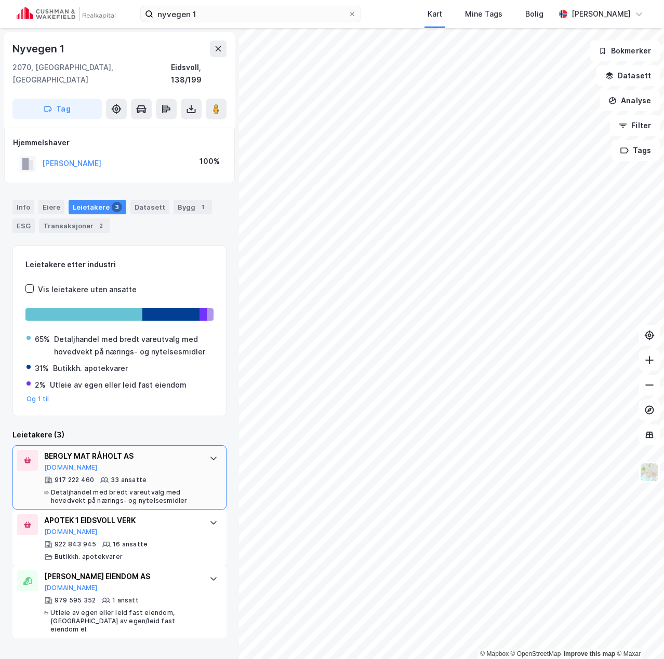
click at [153, 459] on div "BERGLY MAT RÅHOLT AS [DOMAIN_NAME]" at bounding box center [121, 461] width 155 height 22
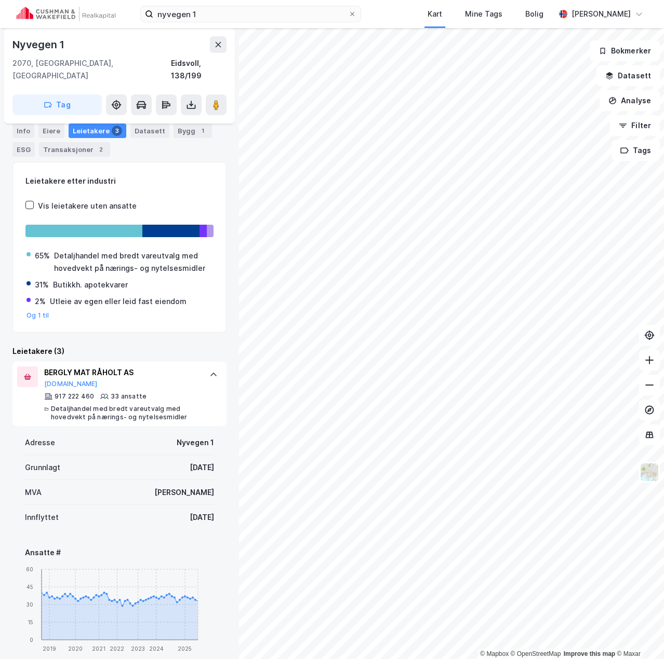
scroll to position [52, 0]
